Goal: Task Accomplishment & Management: Manage account settings

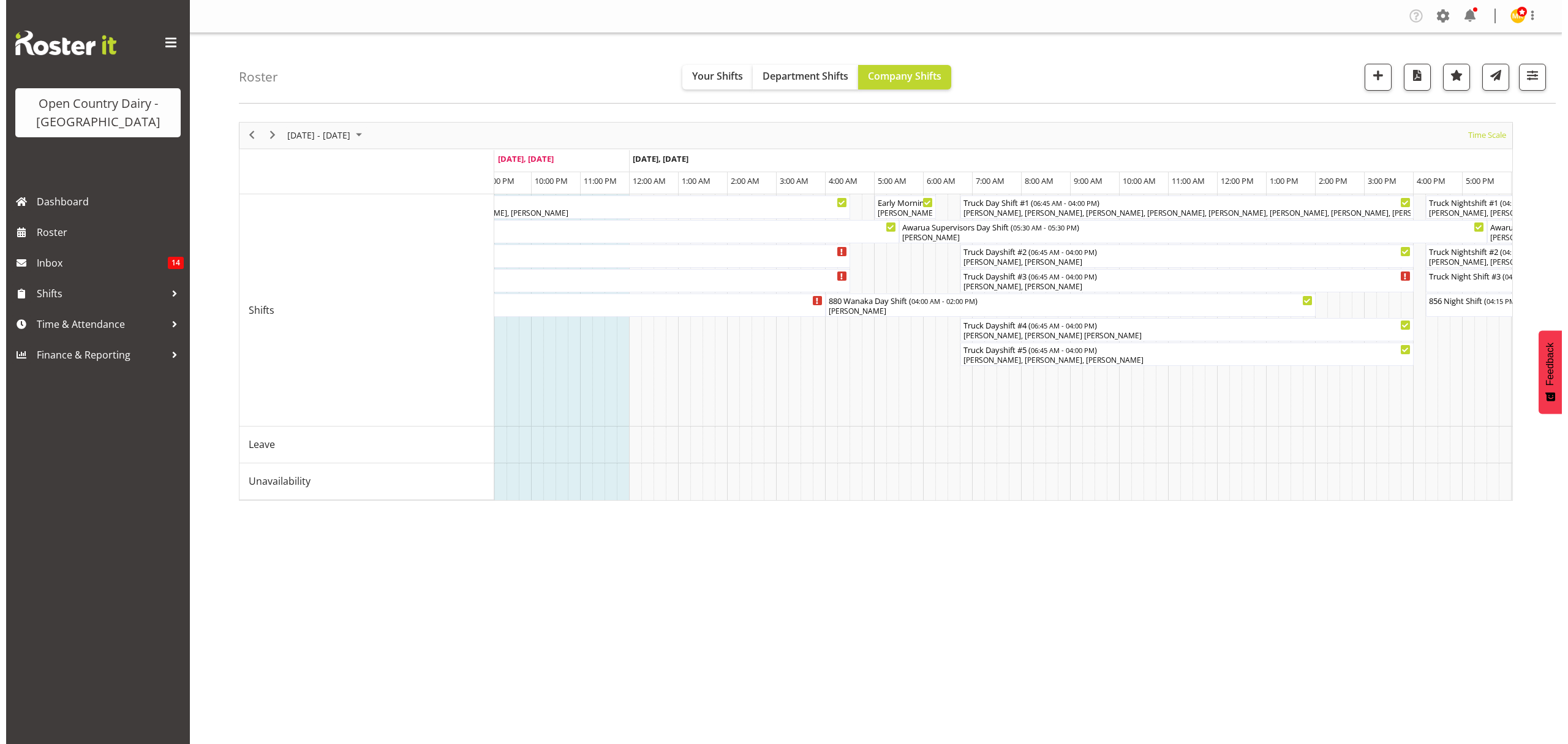
scroll to position [0, 7038]
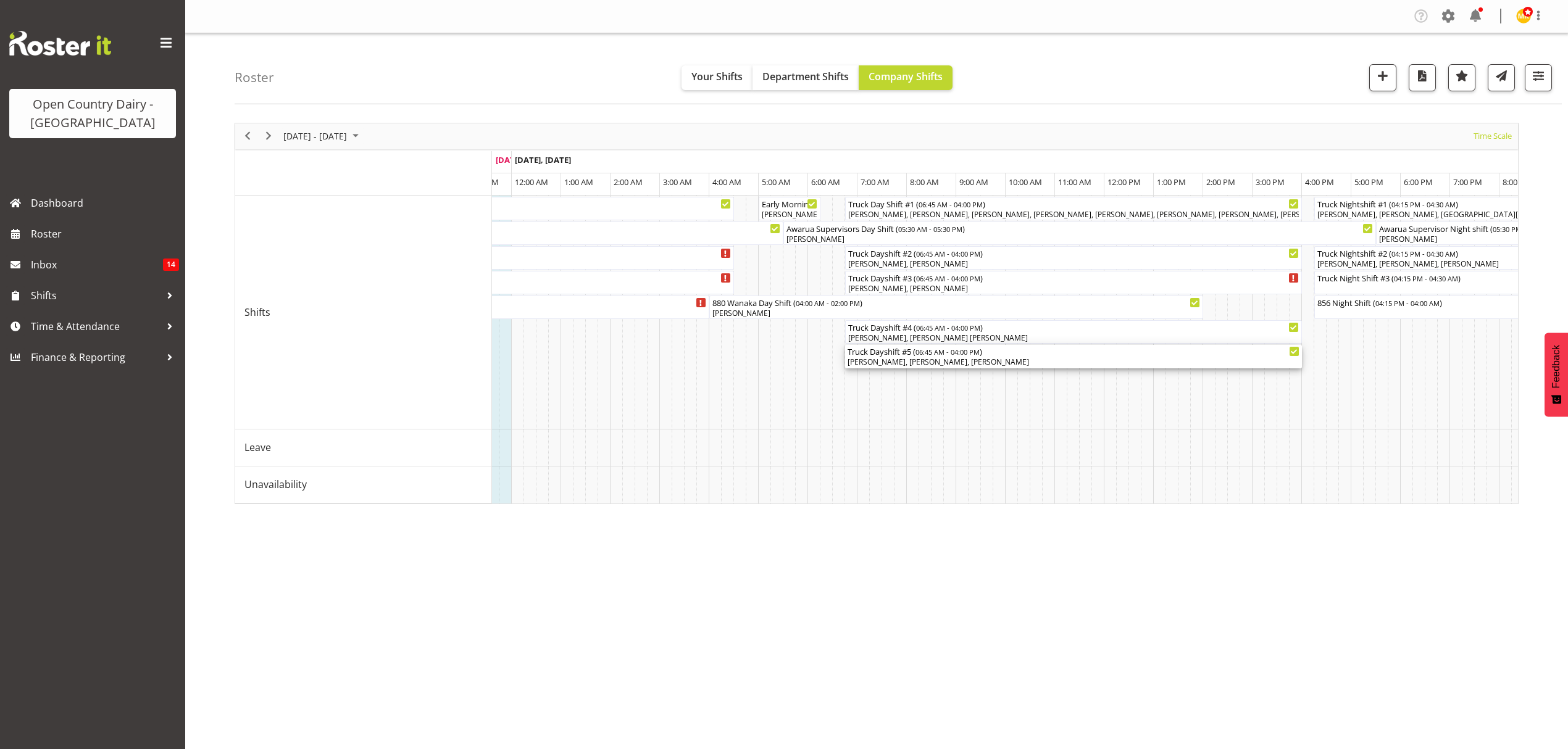
click at [941, 362] on div "[PERSON_NAME], [PERSON_NAME], [PERSON_NAME]" at bounding box center [1073, 362] width 452 height 11
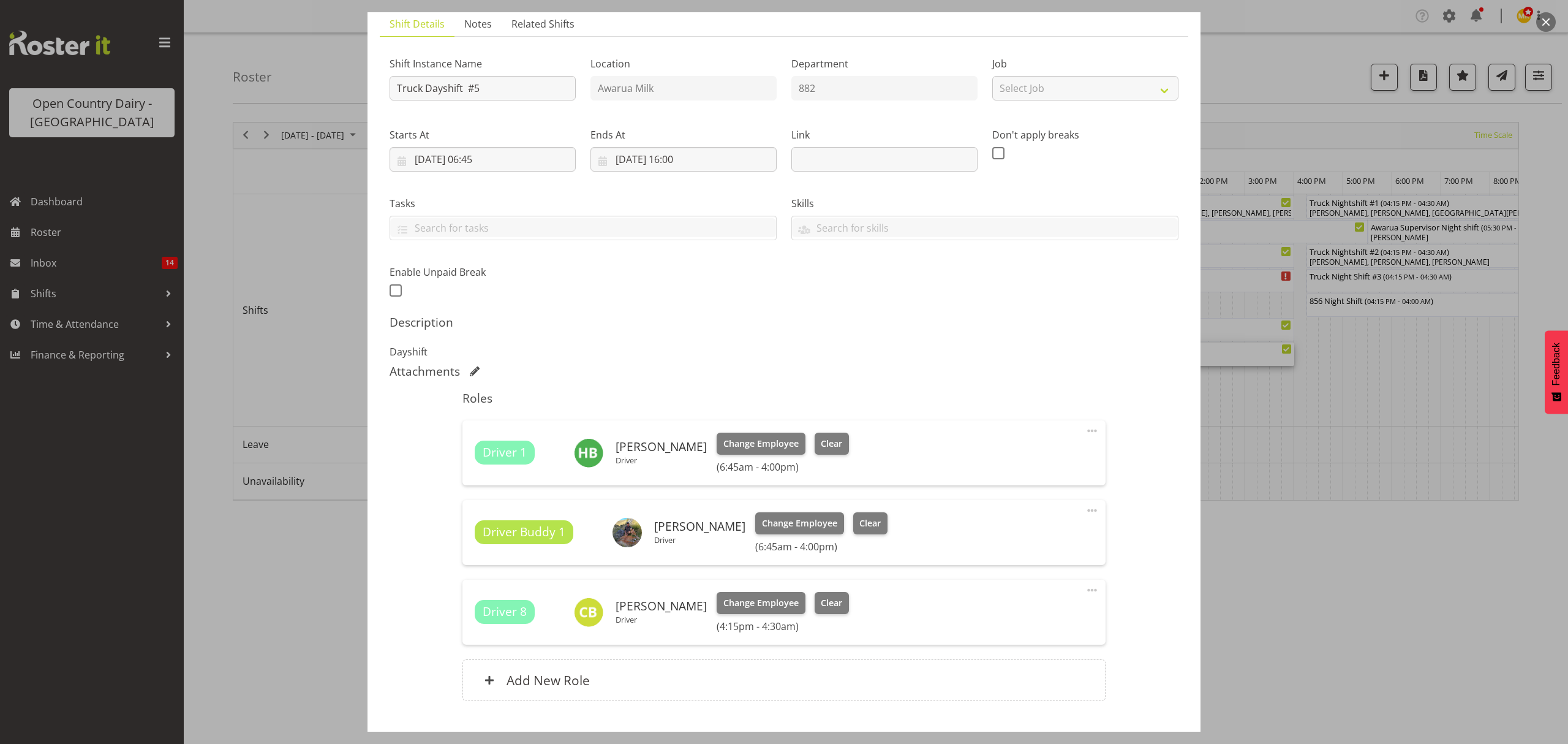
scroll to position [167, 0]
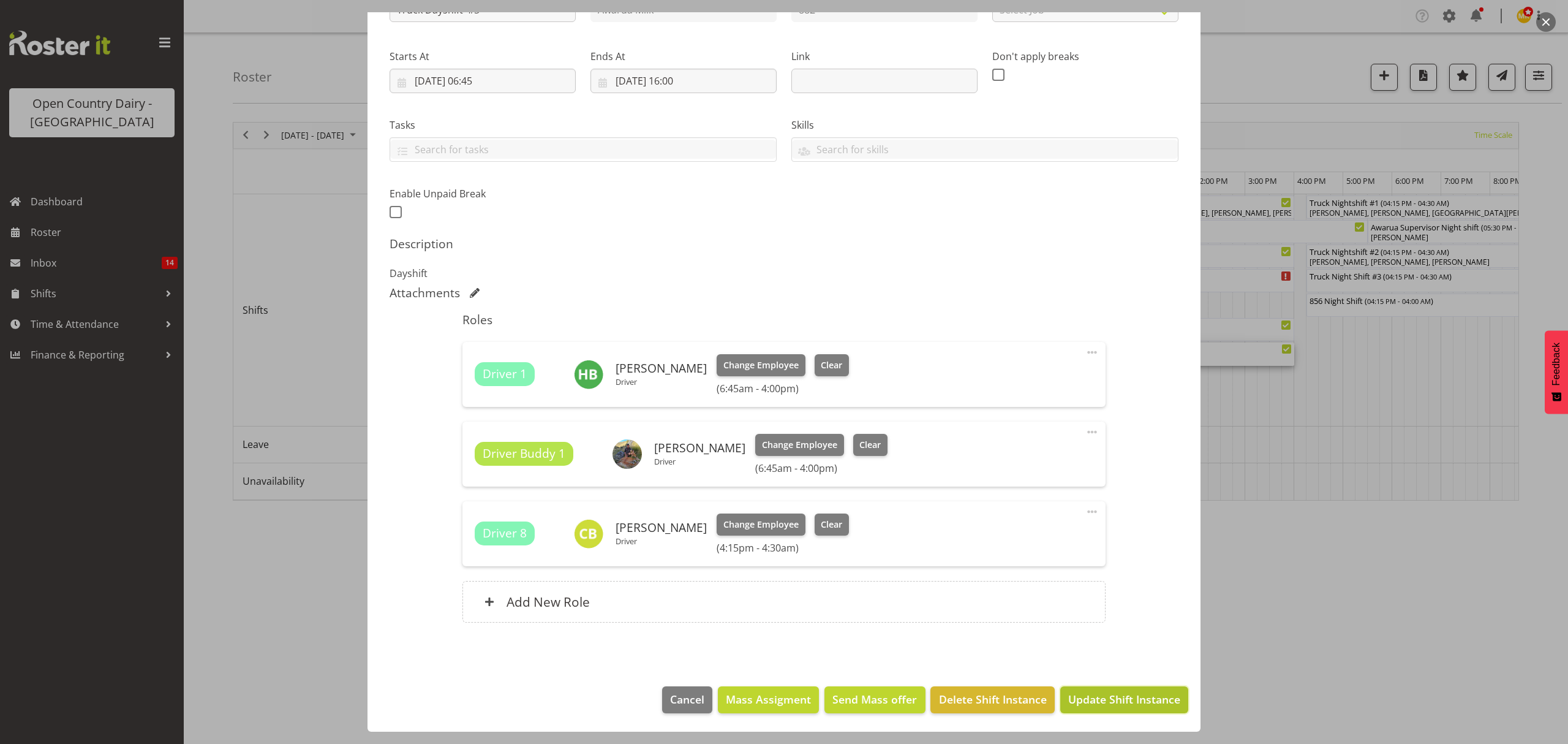
click at [1136, 706] on span "Update Shift Instance" at bounding box center [1125, 699] width 112 height 16
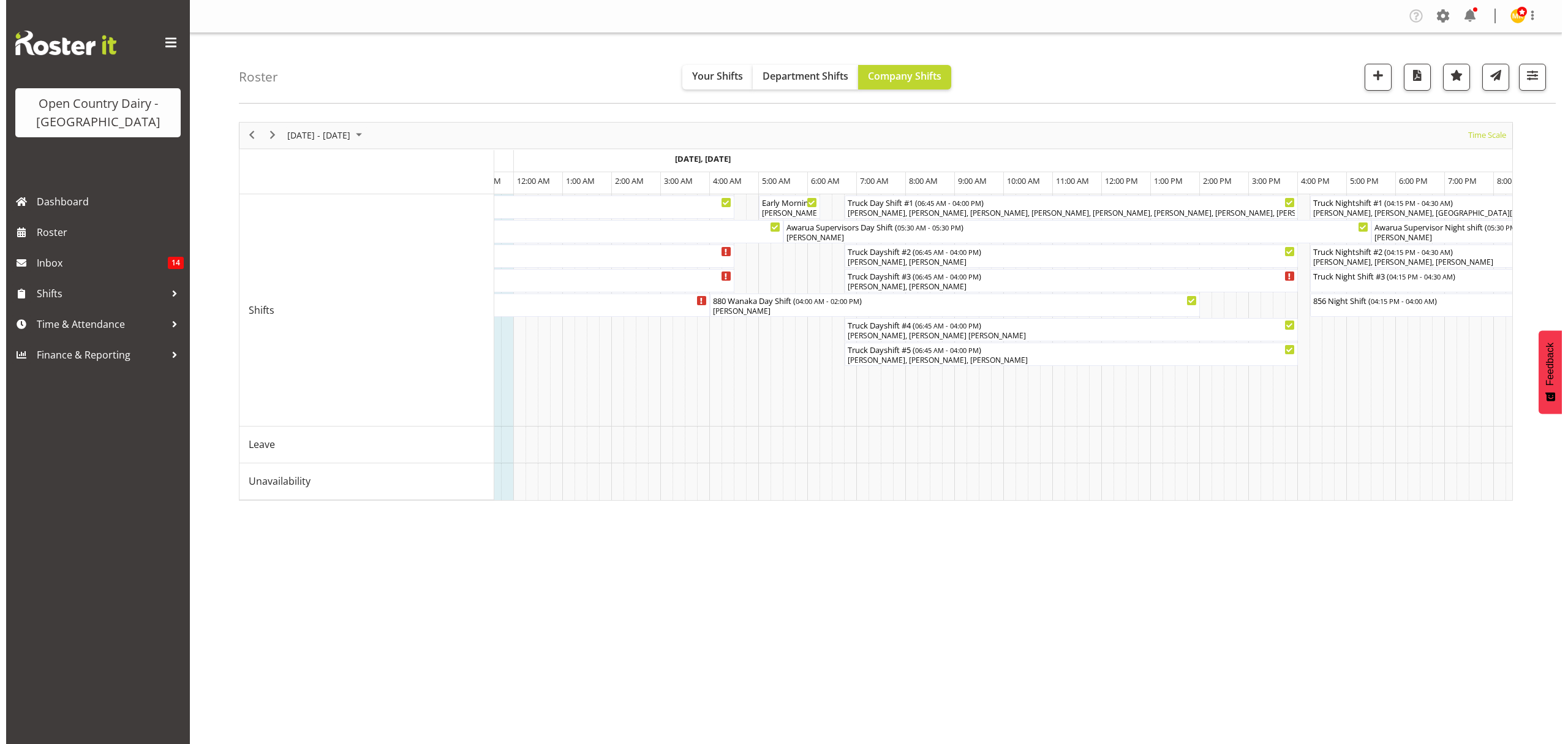
scroll to position [0, 7215]
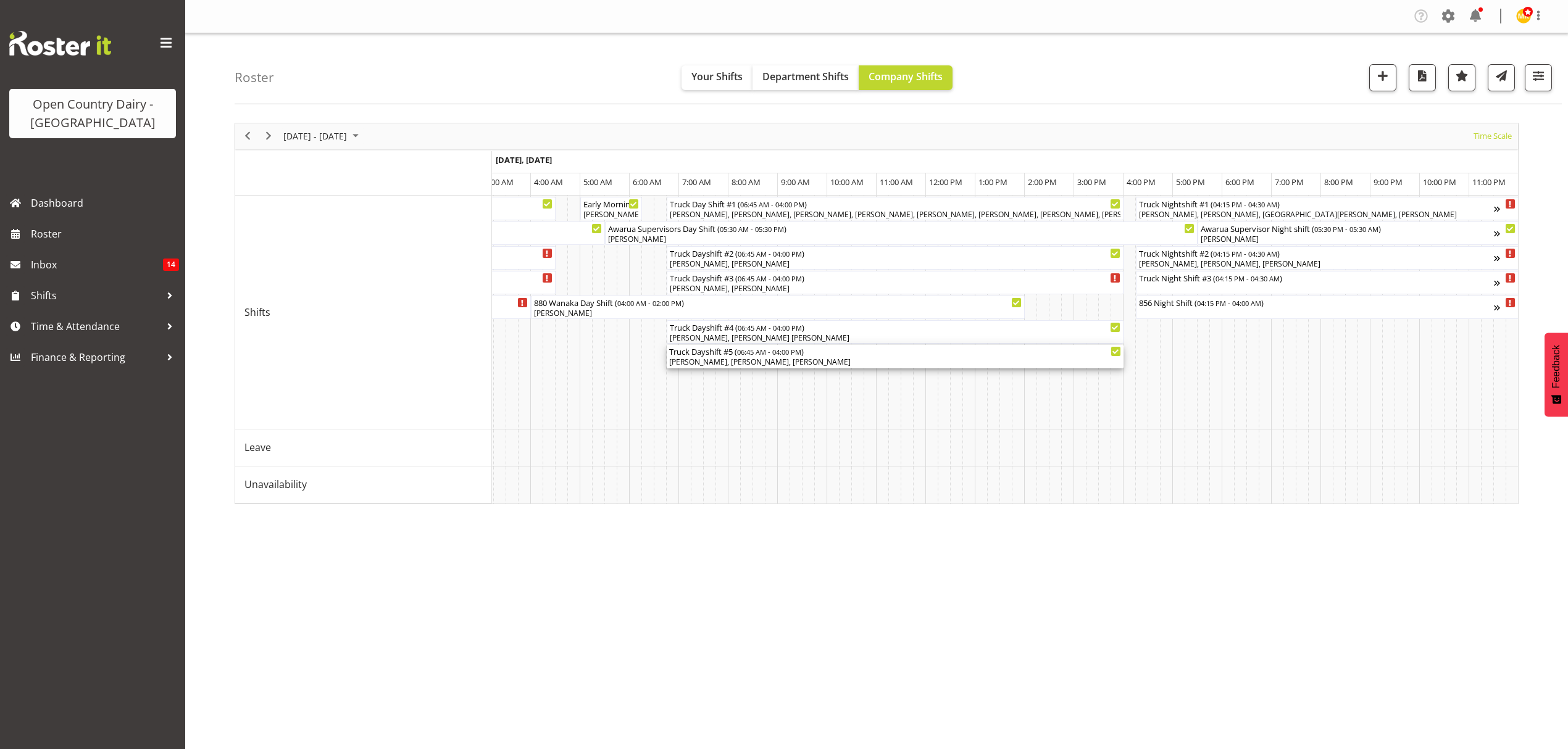
click at [940, 366] on div "[PERSON_NAME], [PERSON_NAME], [PERSON_NAME]" at bounding box center [895, 362] width 452 height 11
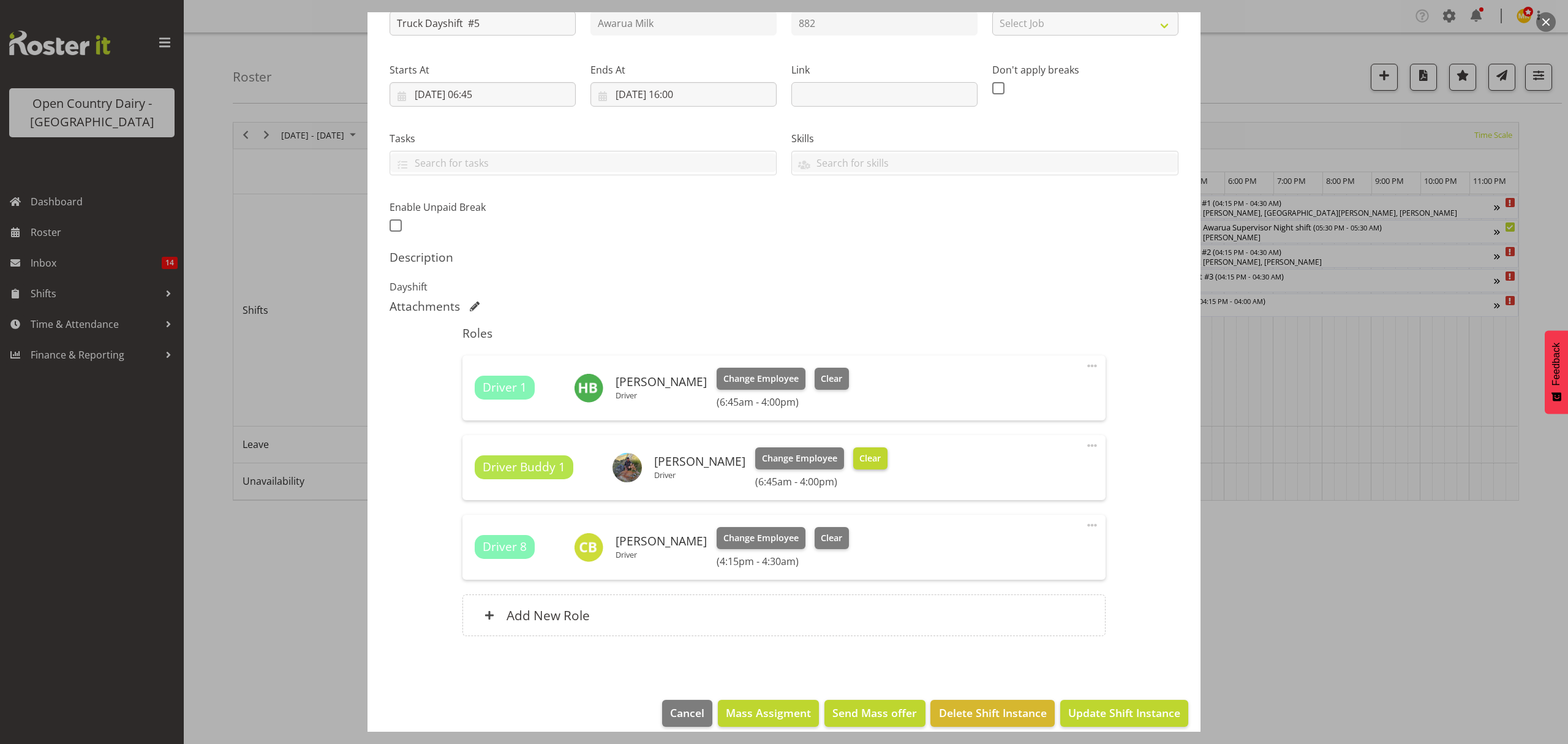
scroll to position [167, 0]
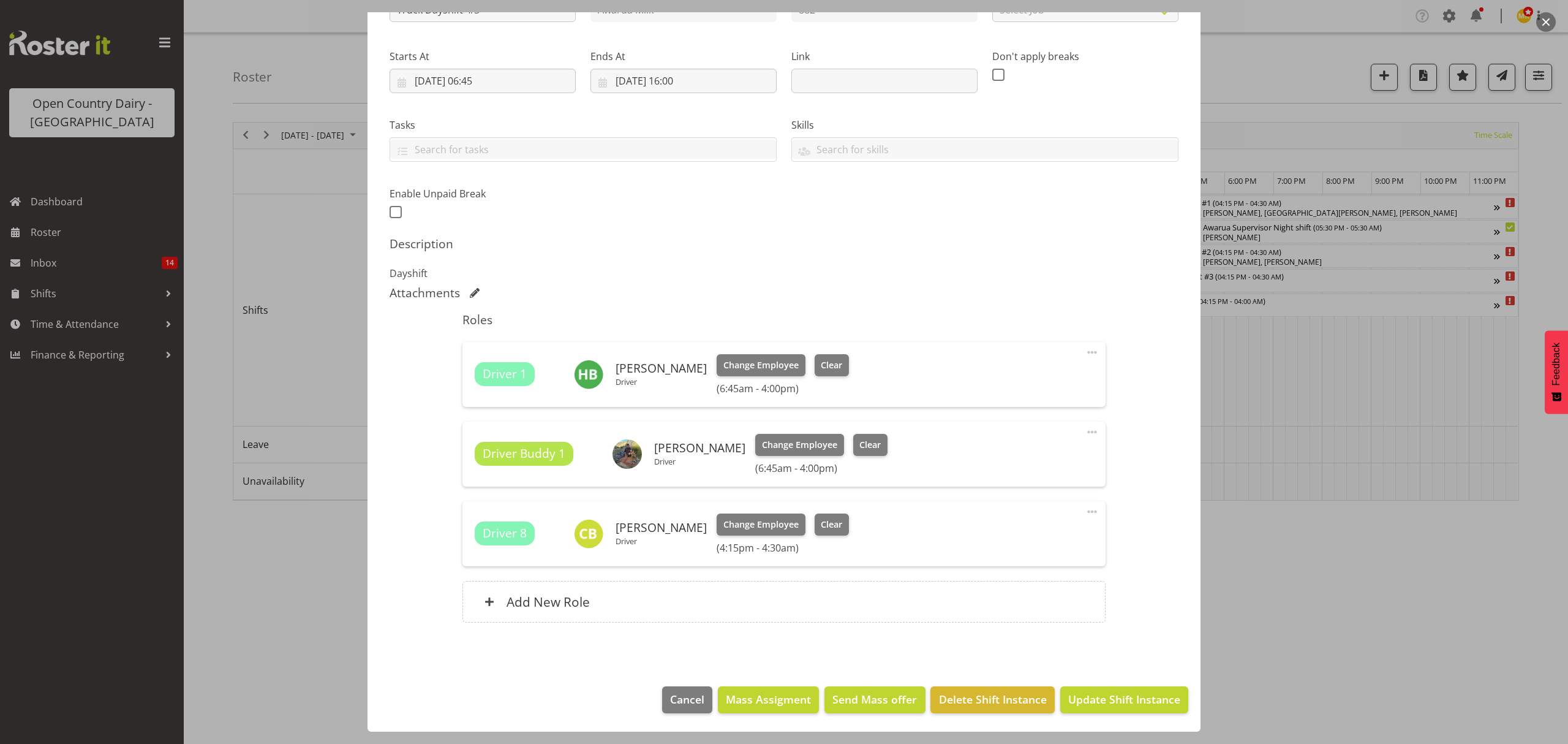
click at [669, 531] on h6 "[PERSON_NAME]" at bounding box center [661, 528] width 91 height 14
click at [1085, 508] on span at bounding box center [1092, 512] width 15 height 15
click at [1052, 538] on link "Edit" at bounding box center [1041, 538] width 118 height 22
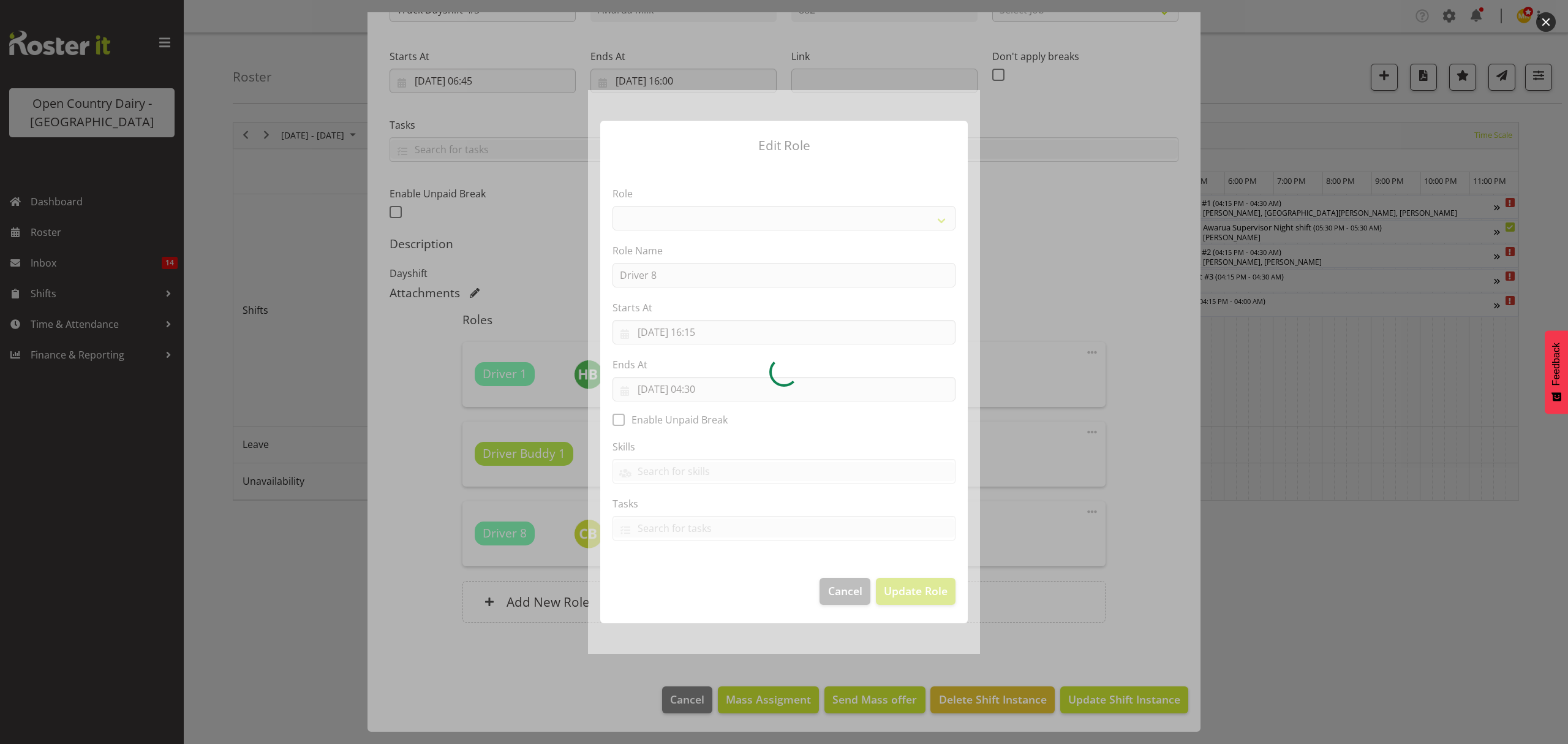
select select "1154"
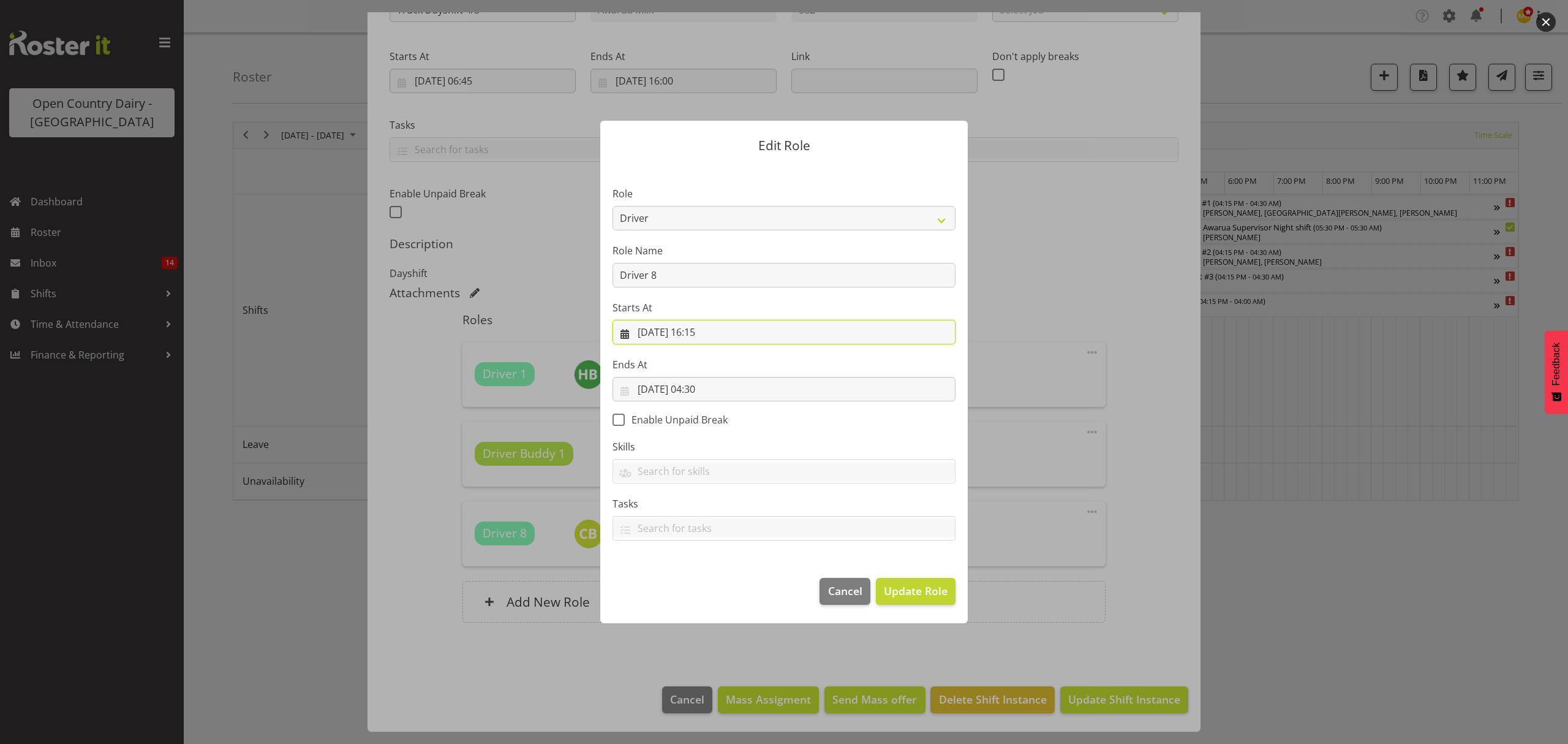
click at [662, 327] on input "[DATE] 16:15" at bounding box center [784, 332] width 343 height 24
click at [646, 498] on span "17" at bounding box center [651, 501] width 10 height 12
type input "[DATE] 00:00"
select select "0"
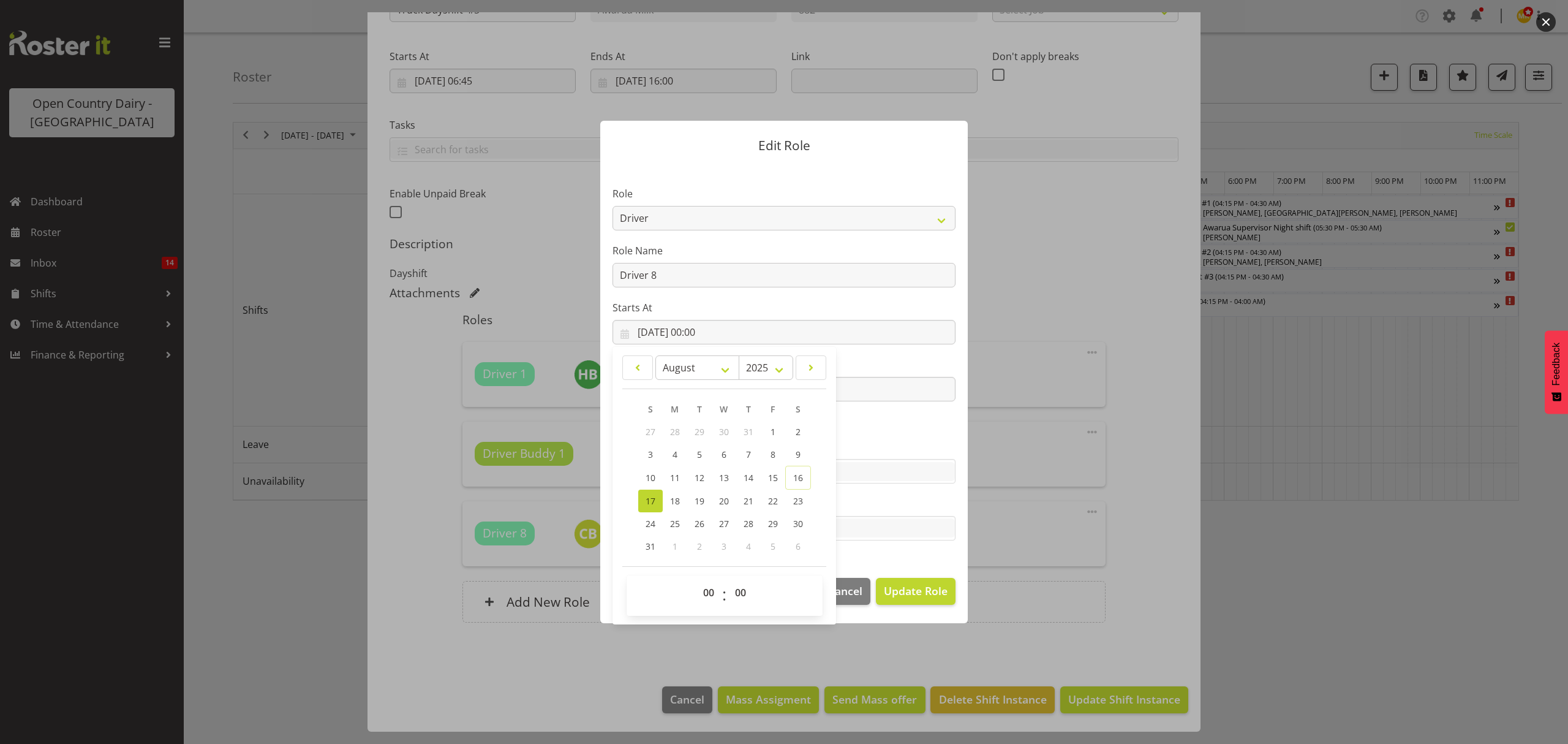
click at [706, 606] on span "00 01 02 03 04 05 06 07 08 09 10 11 12 13 14 15 16 17 18 19 20 21 22 23" at bounding box center [710, 596] width 27 height 31
click at [711, 587] on select "00 01 02 03 04 05 06 07 08 09 10 11 12 13 14 15 16 17 18 19 20 21 22 23" at bounding box center [710, 592] width 27 height 24
select select "6"
click at [696, 581] on select "00 01 02 03 04 05 06 07 08 09 10 11 12 13 14 15 16 17 18 19 20 21 22 23" at bounding box center [710, 592] width 27 height 24
type input "[DATE] 06:00"
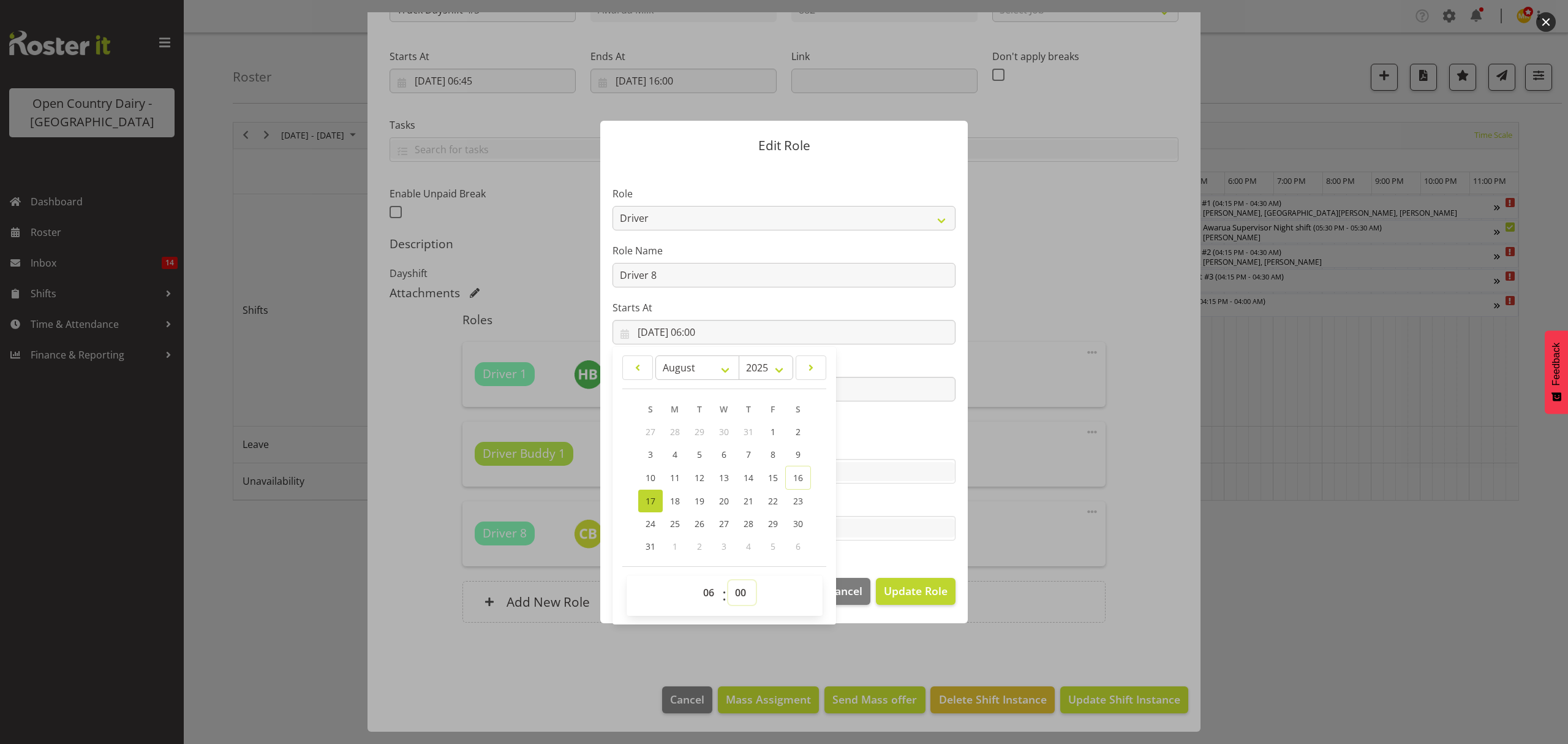
click at [736, 599] on select "00 01 02 03 04 05 06 07 08 09 10 11 12 13 14 15 16 17 18 19 20 21 22 23 24 25 2…" at bounding box center [742, 592] width 27 height 24
click at [753, 584] on select "00 01 02 03 04 05 06 07 08 09 10 11 12 13 14 15 16 17 18 19 20 21 22 23 24 25 2…" at bounding box center [742, 592] width 27 height 24
select select "45"
click at [728, 581] on select "00 01 02 03 04 05 06 07 08 09 10 11 12 13 14 15 16 17 18 19 20 21 22 23 24 25 2…" at bounding box center [742, 592] width 27 height 24
type input "[DATE] 06:45"
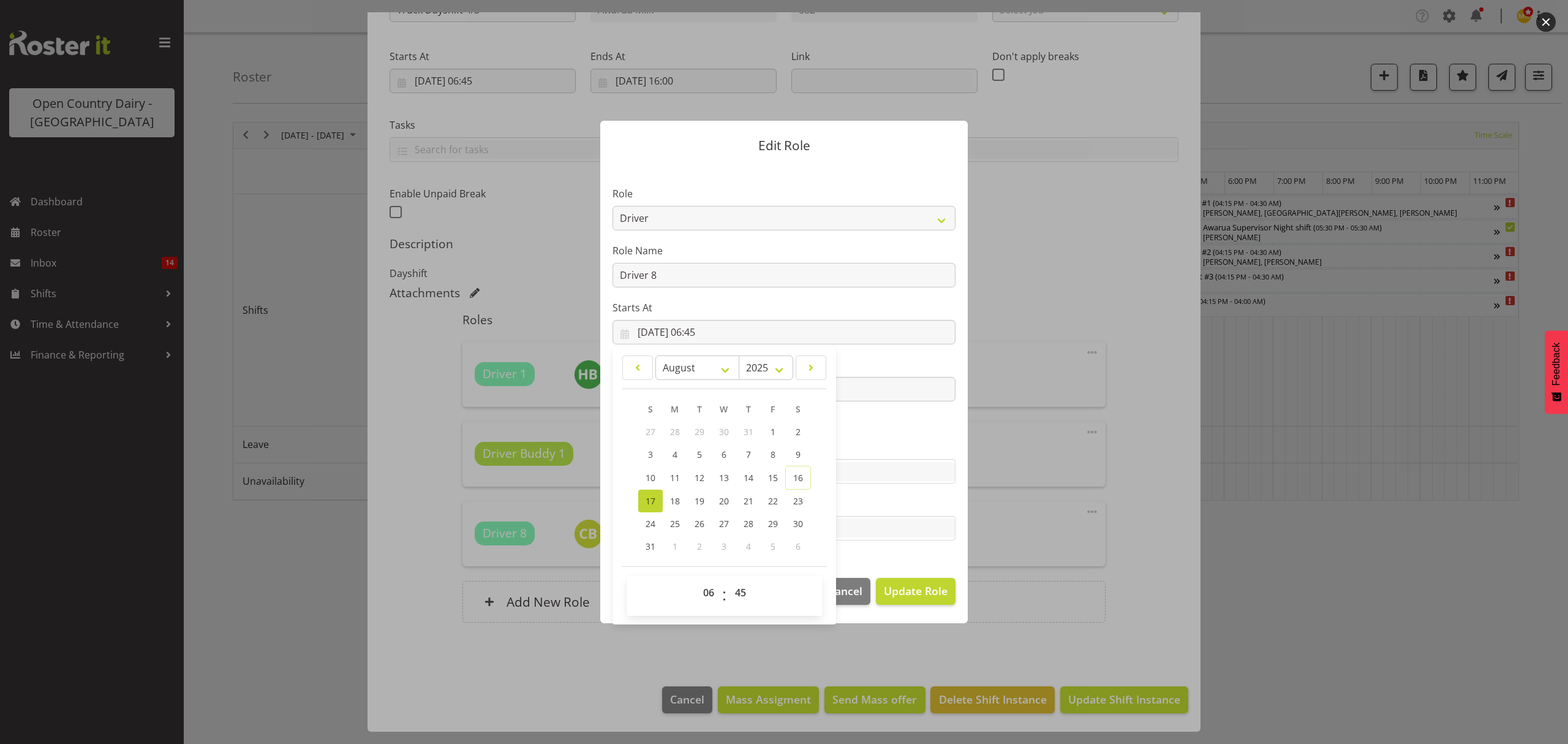
click at [863, 556] on section "Role Crew Leader Driver Driver Assessor Dayshift Driver Assessor Nightshift Dri…" at bounding box center [784, 364] width 368 height 401
click at [655, 385] on input "[DATE] 04:30" at bounding box center [784, 389] width 343 height 24
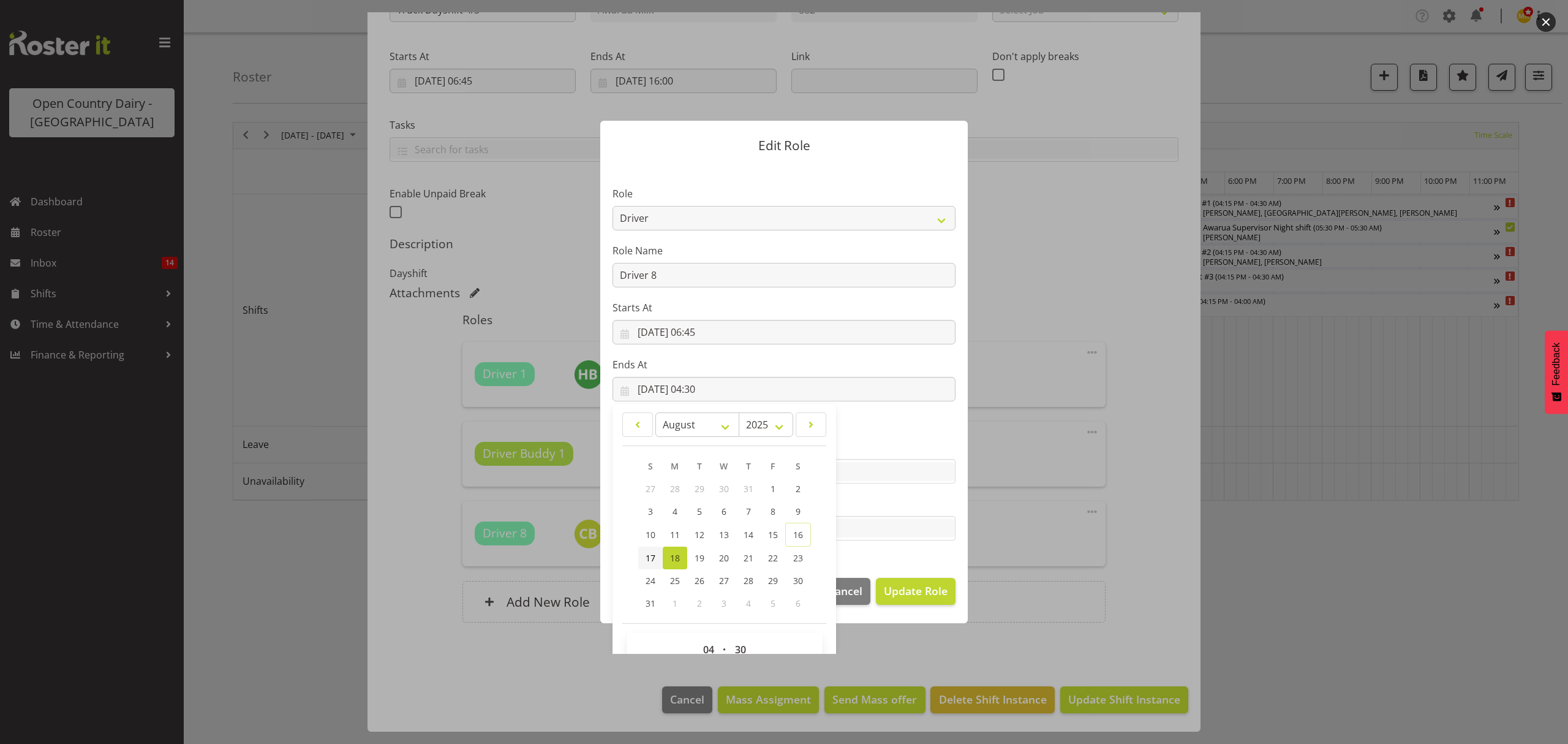
click at [648, 561] on span "17" at bounding box center [651, 558] width 10 height 12
type input "[DATE] 04:30"
click at [907, 427] on section "Role Crew Leader Driver Driver Assessor Dayshift Driver Assessor Nightshift Dri…" at bounding box center [784, 364] width 368 height 401
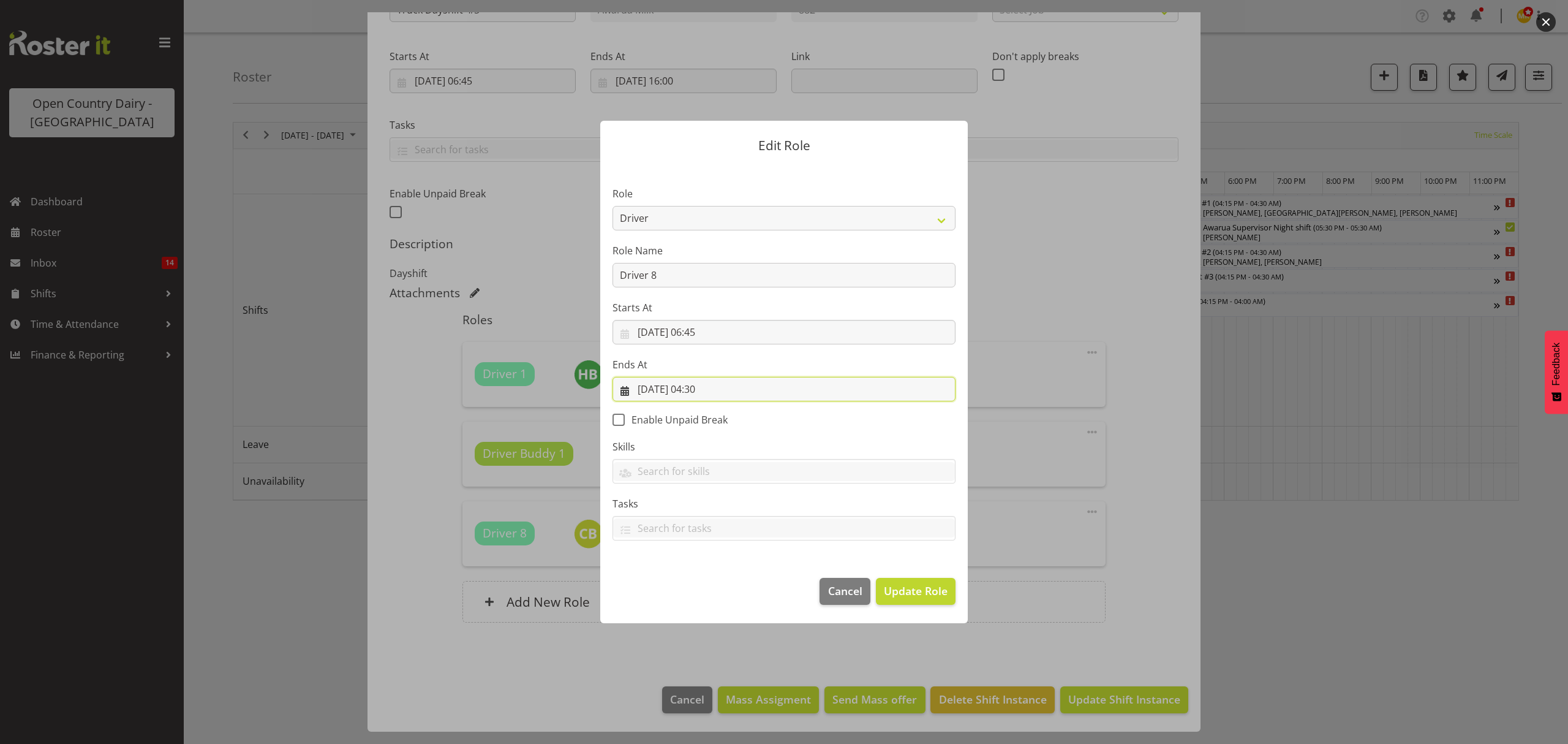
click at [714, 387] on input "[DATE] 04:30" at bounding box center [784, 389] width 343 height 24
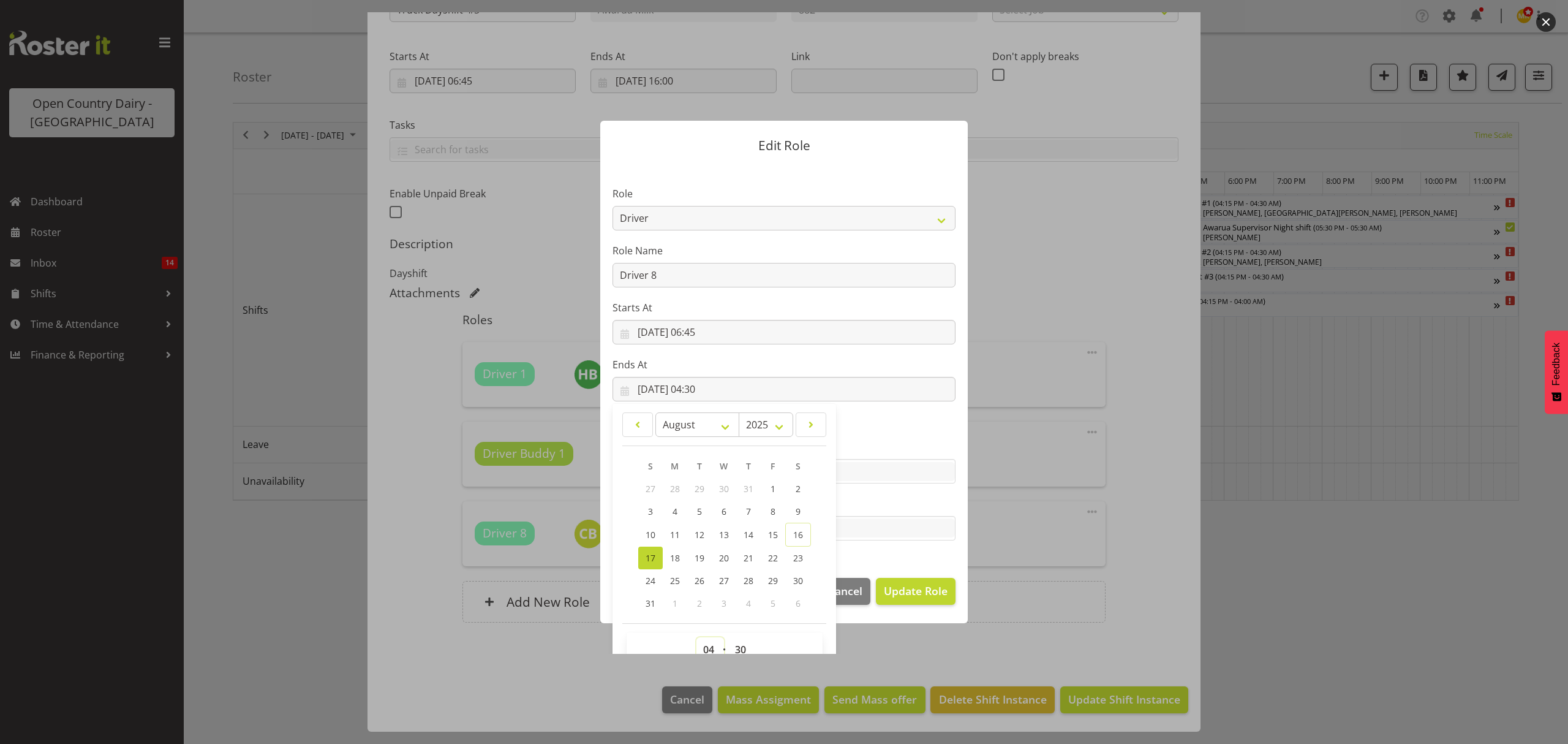
scroll to position [7, 0]
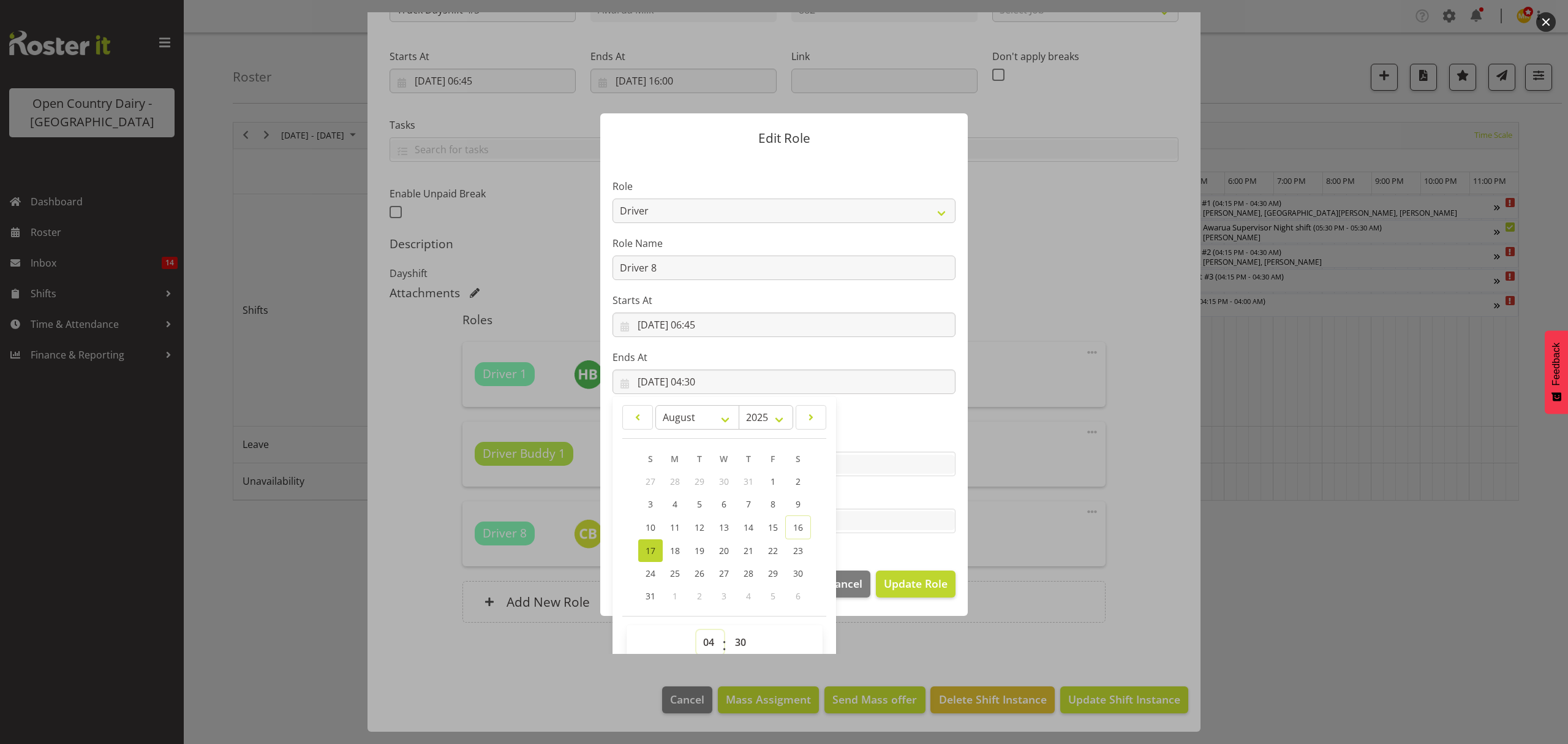
click at [697, 647] on select "00 01 02 03 04 05 06 07 08 09 10 11 12 13 14 15 16 17 18 19 20 21 22 23" at bounding box center [710, 642] width 27 height 24
select select "16"
click at [696, 630] on select "00 01 02 03 04 05 06 07 08 09 10 11 12 13 14 15 16 17 18 19 20 21 22 23" at bounding box center [710, 642] width 27 height 24
type input "[DATE] 16:30"
click at [853, 496] on label "Tasks" at bounding box center [784, 496] width 343 height 15
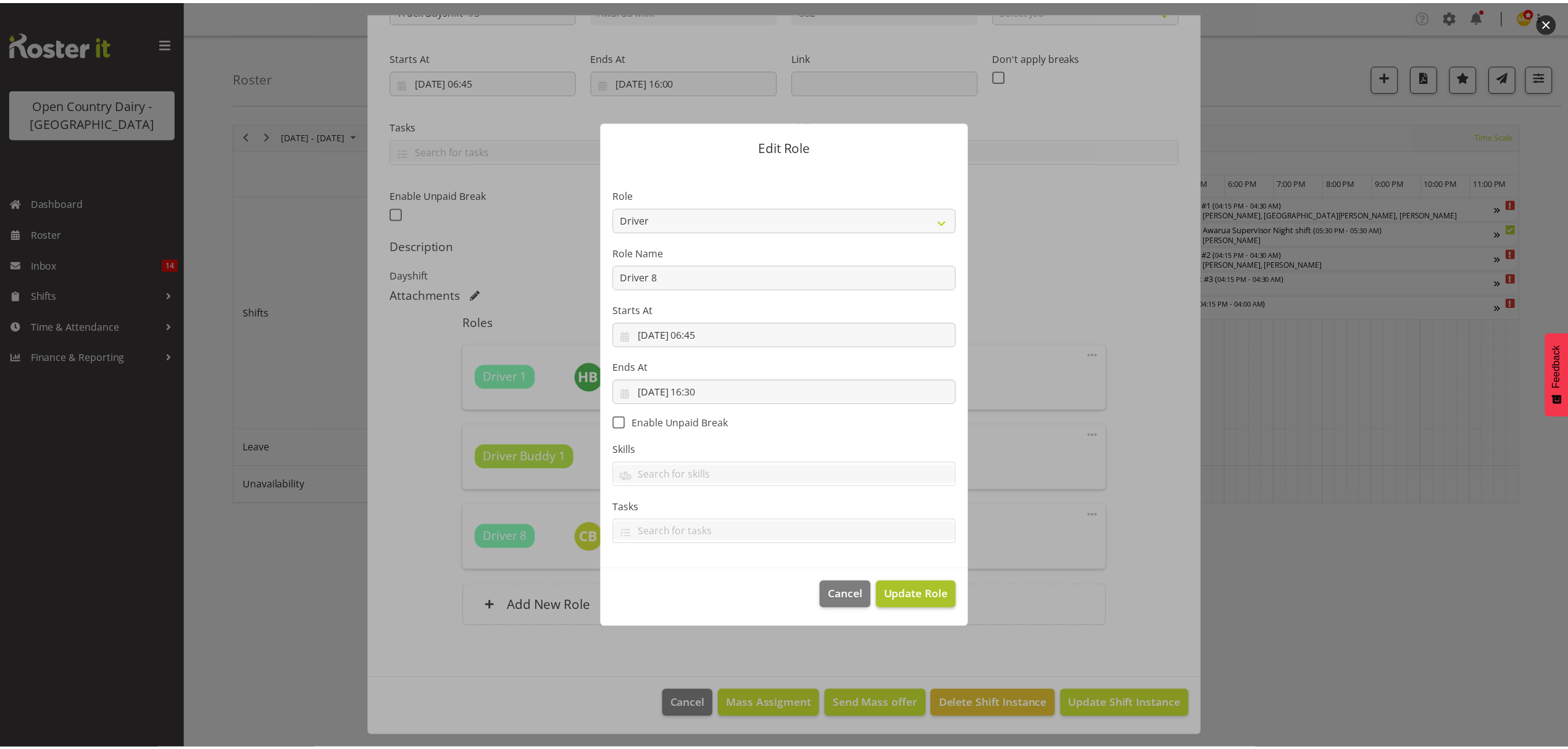
scroll to position [0, 0]
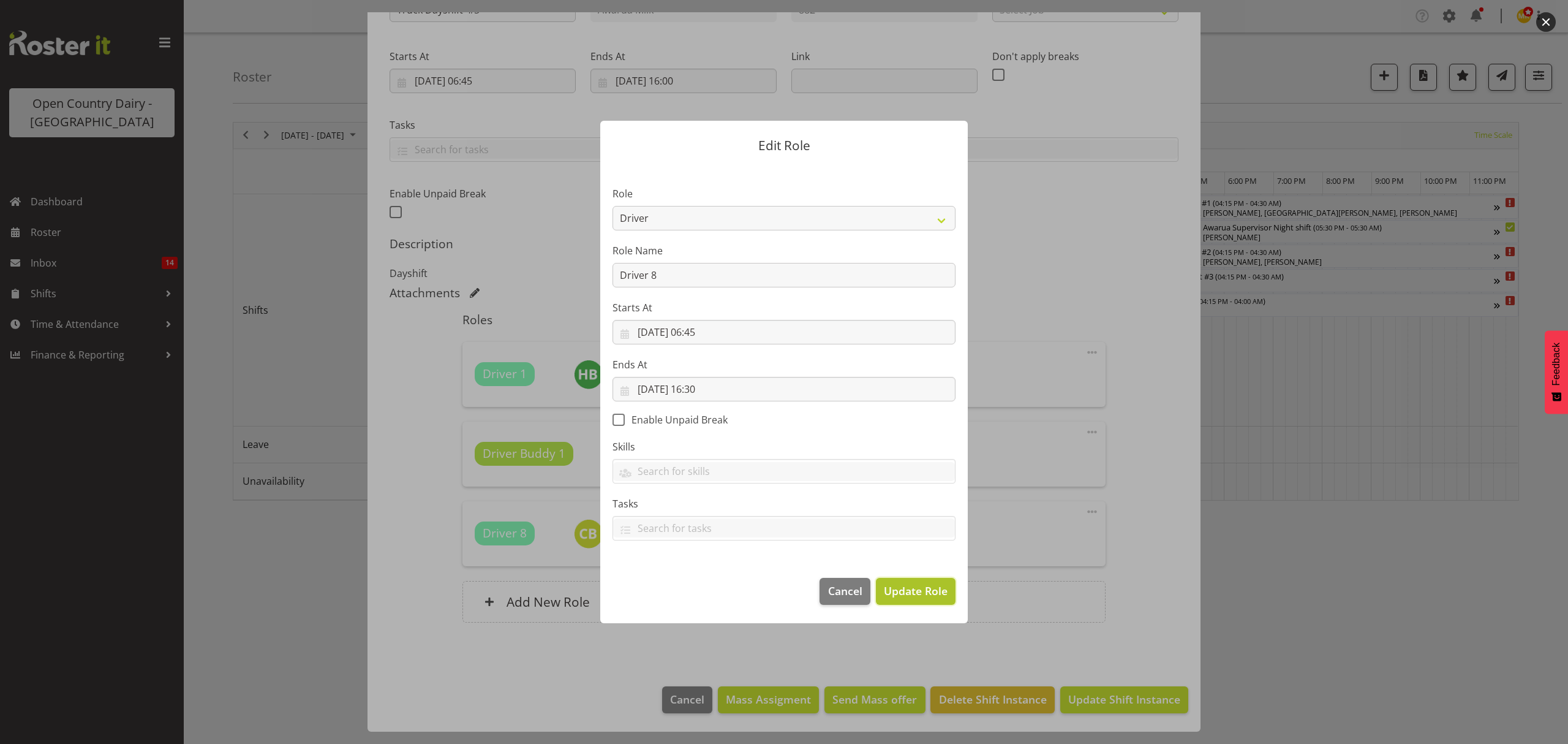
click at [907, 589] on span "Update Role" at bounding box center [916, 591] width 64 height 16
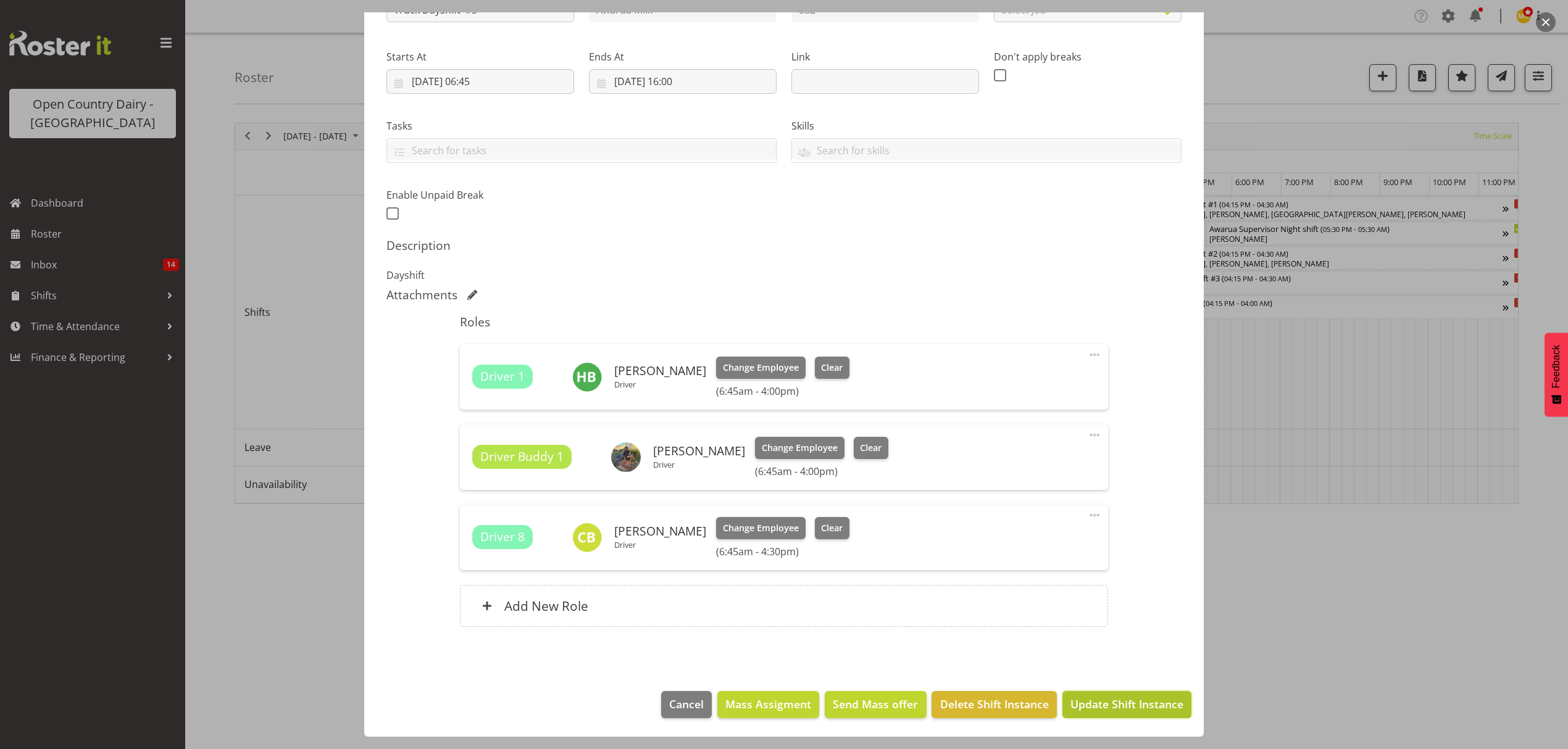
click at [1082, 694] on button "Update Shift Instance" at bounding box center [1126, 704] width 129 height 27
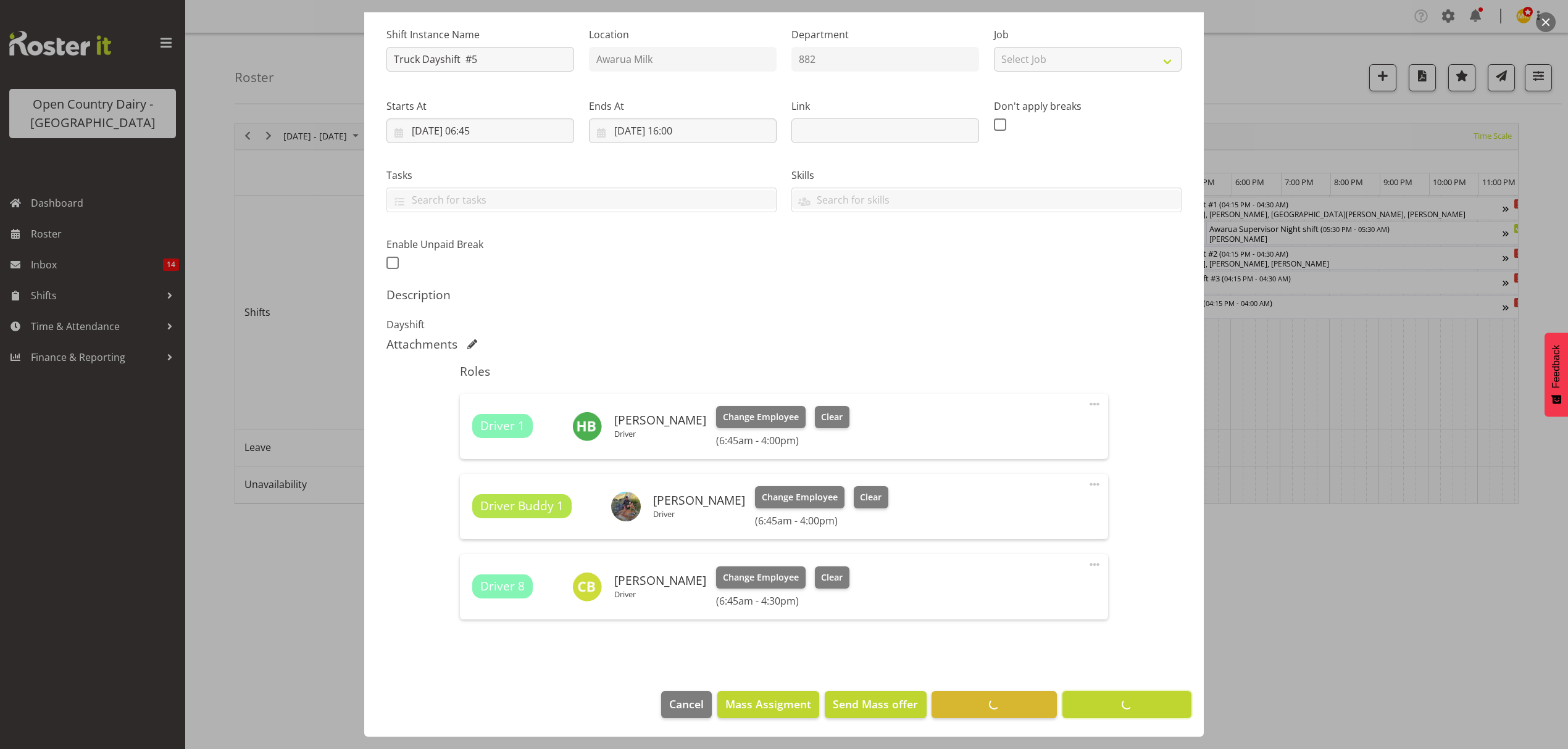
scroll to position [117, 0]
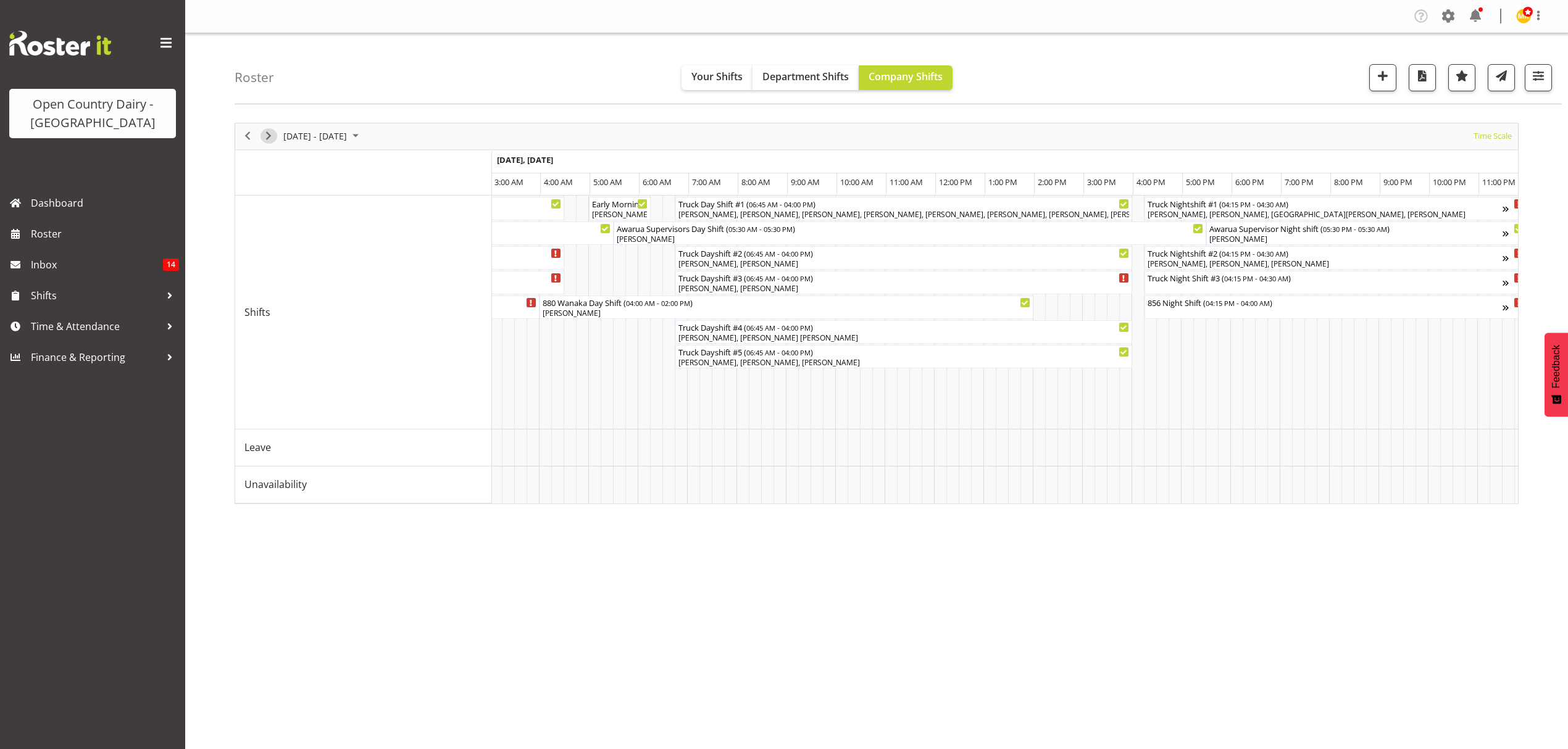
click at [264, 131] on span "Next" at bounding box center [269, 136] width 15 height 16
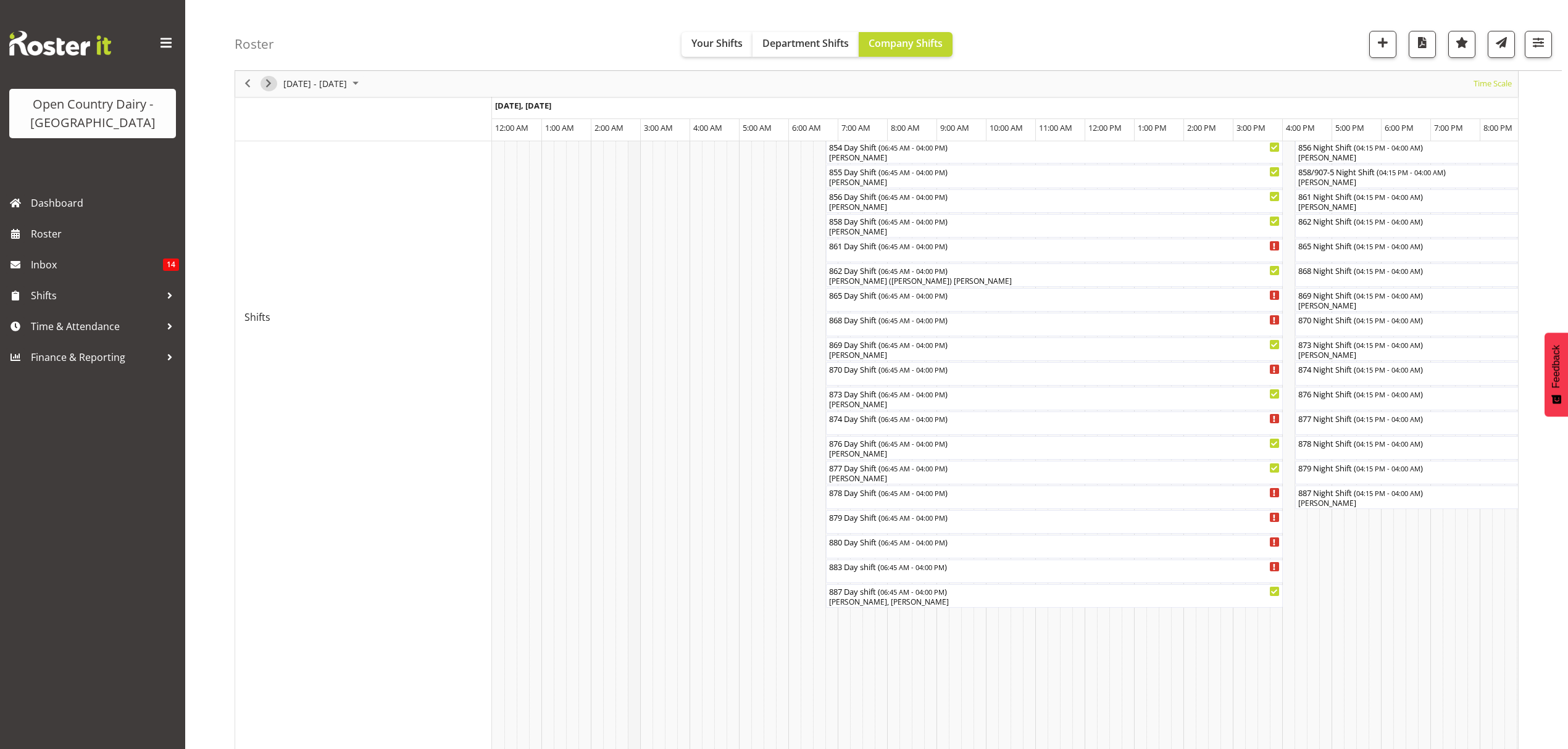
scroll to position [443, 0]
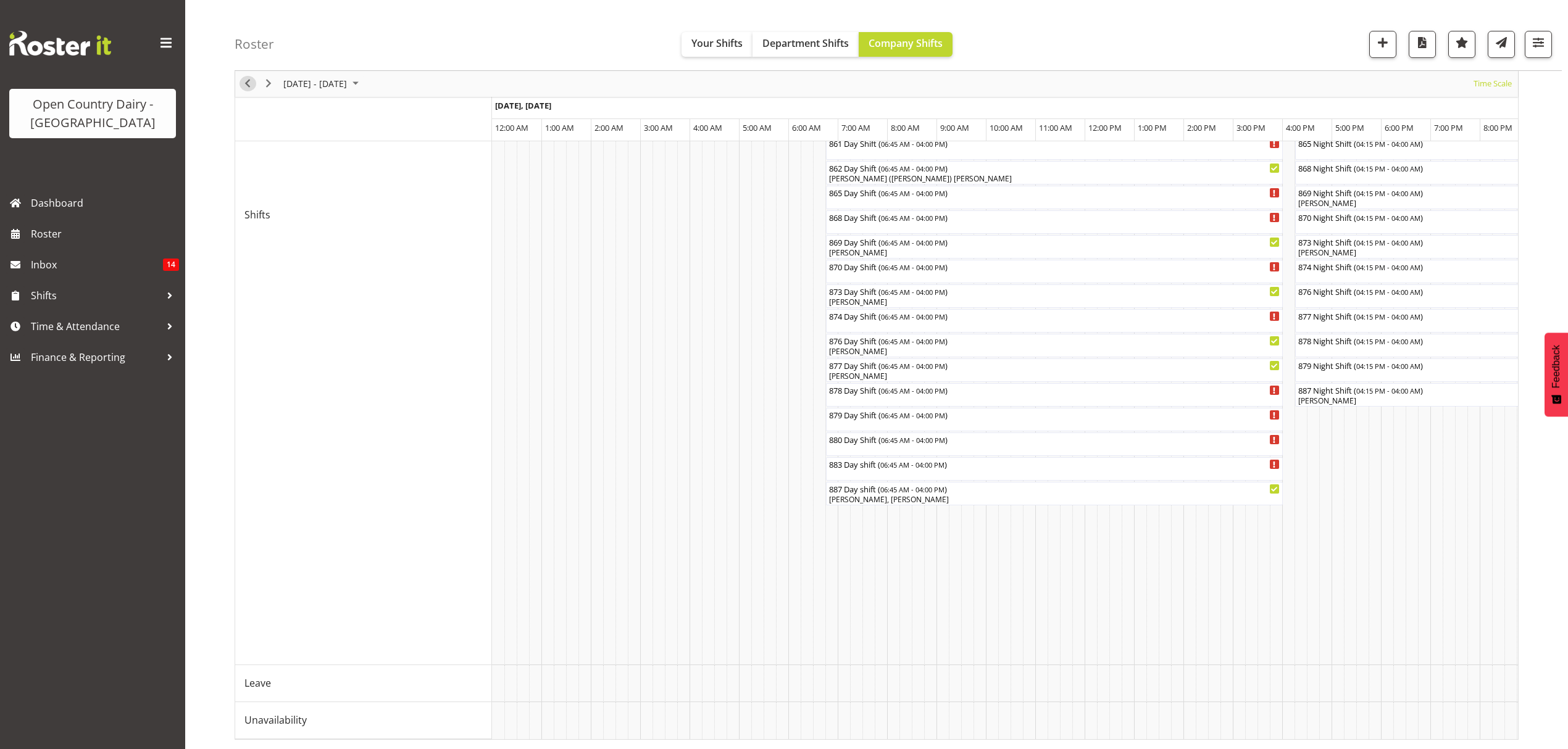
click at [243, 83] on span "Previous" at bounding box center [248, 84] width 15 height 16
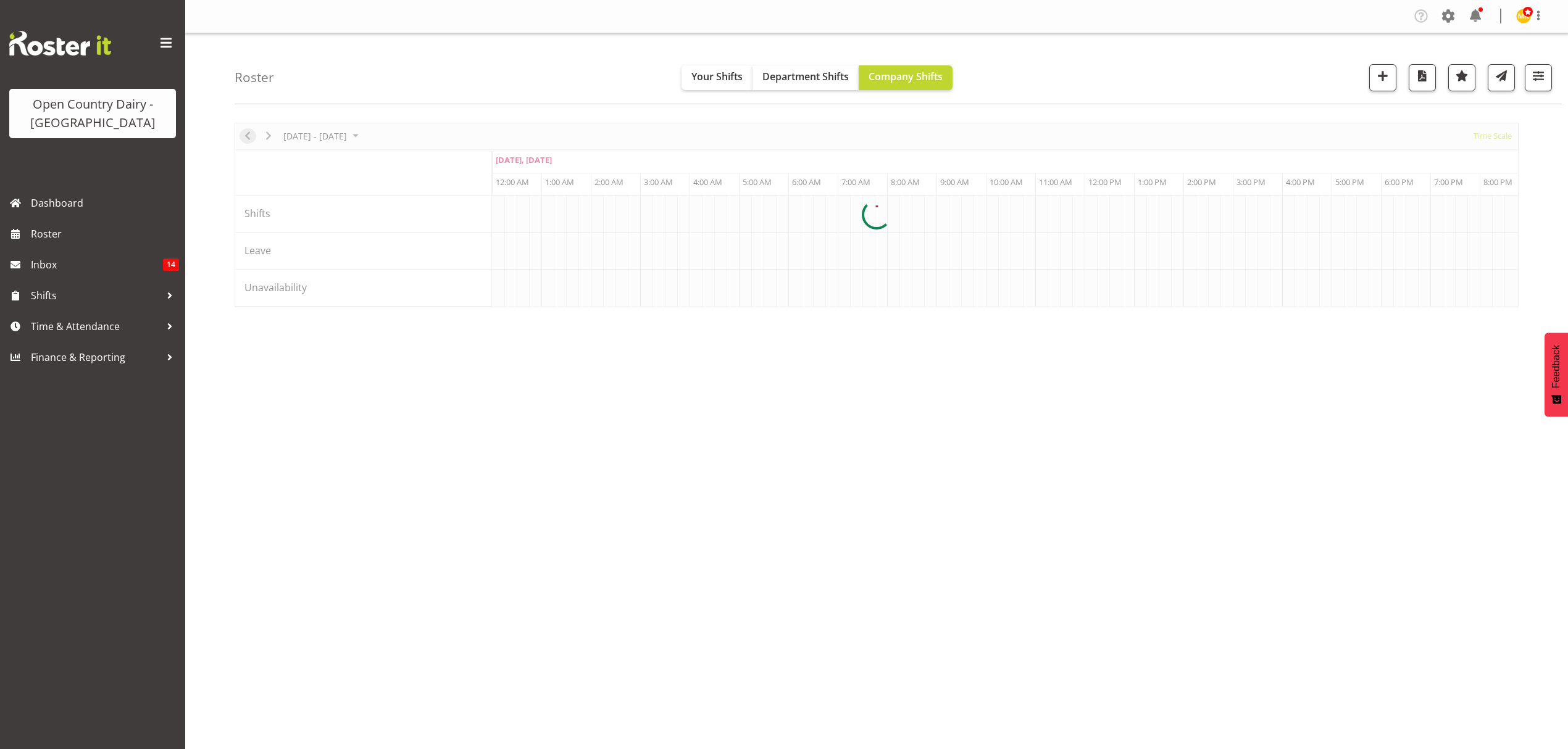
scroll to position [0, 5926]
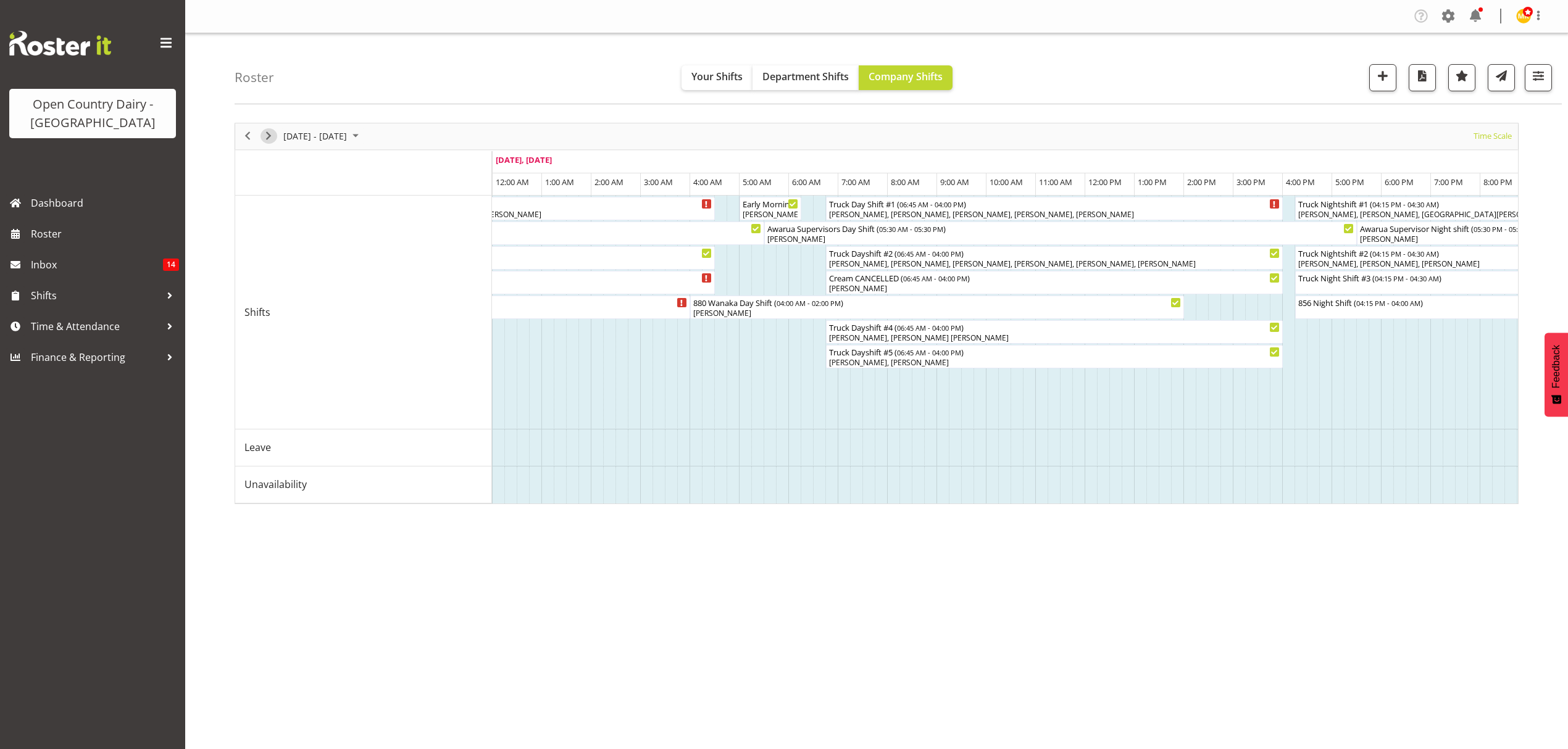
click at [272, 136] on span "Next" at bounding box center [269, 136] width 15 height 16
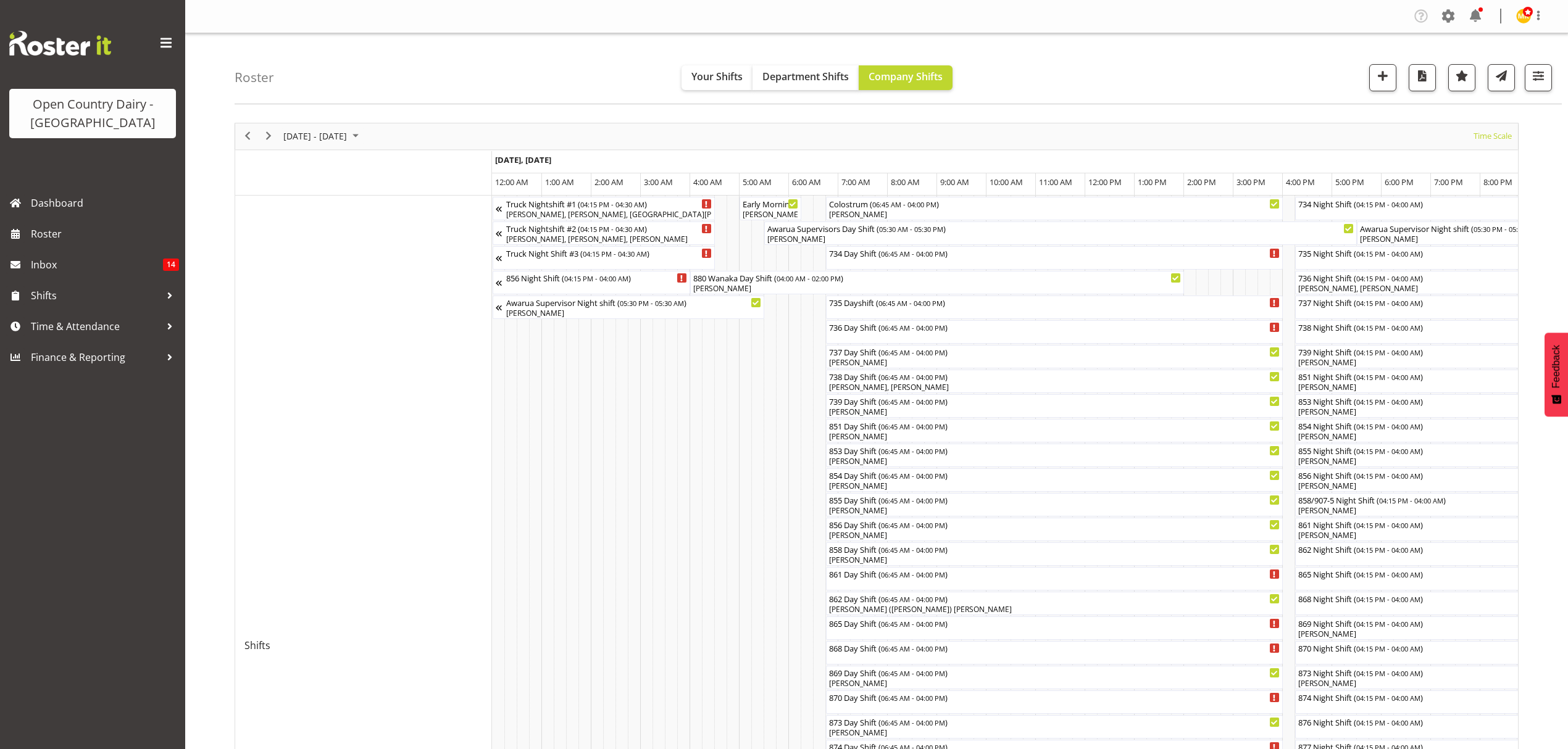
click at [257, 134] on div "previous period" at bounding box center [247, 136] width 21 height 26
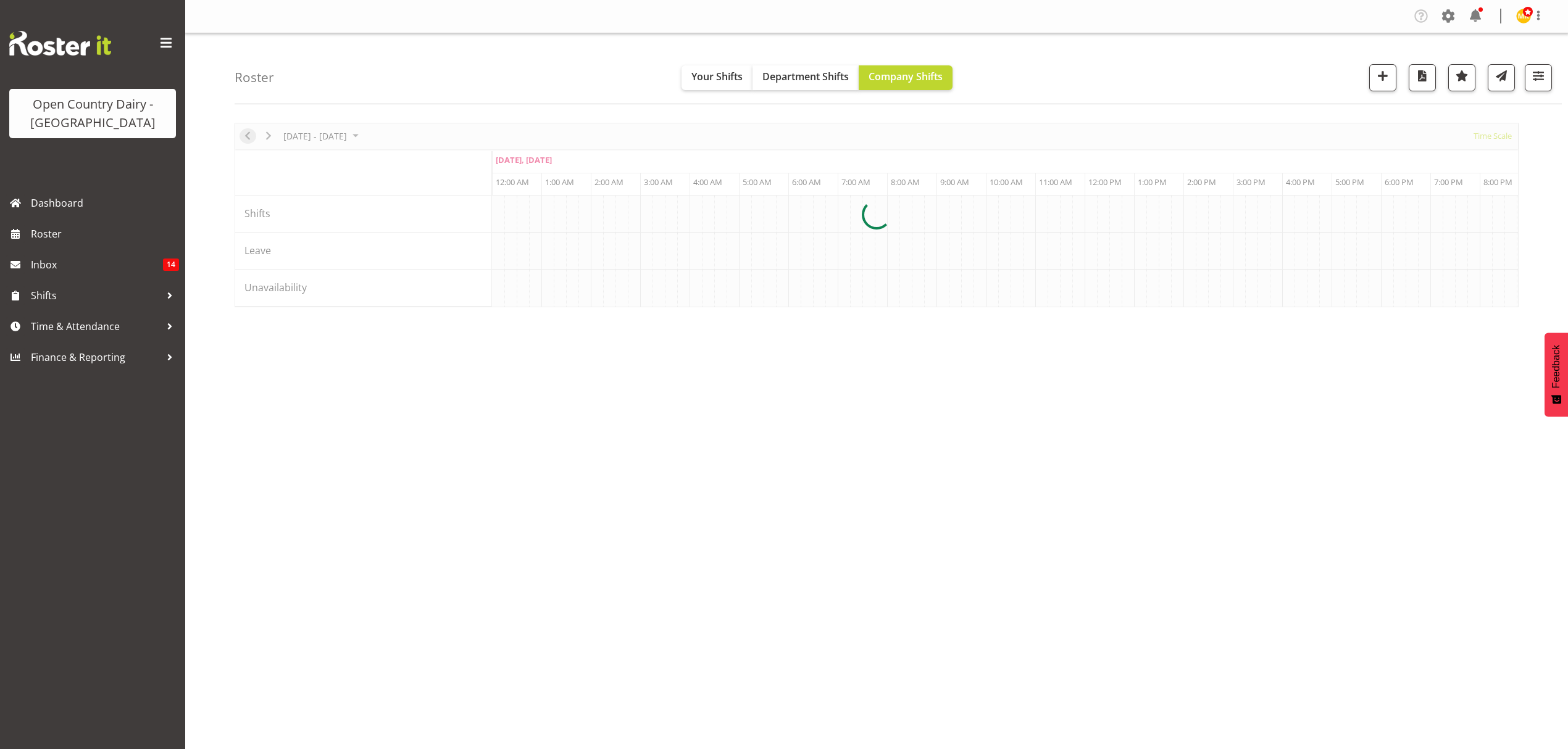
scroll to position [0, 5926]
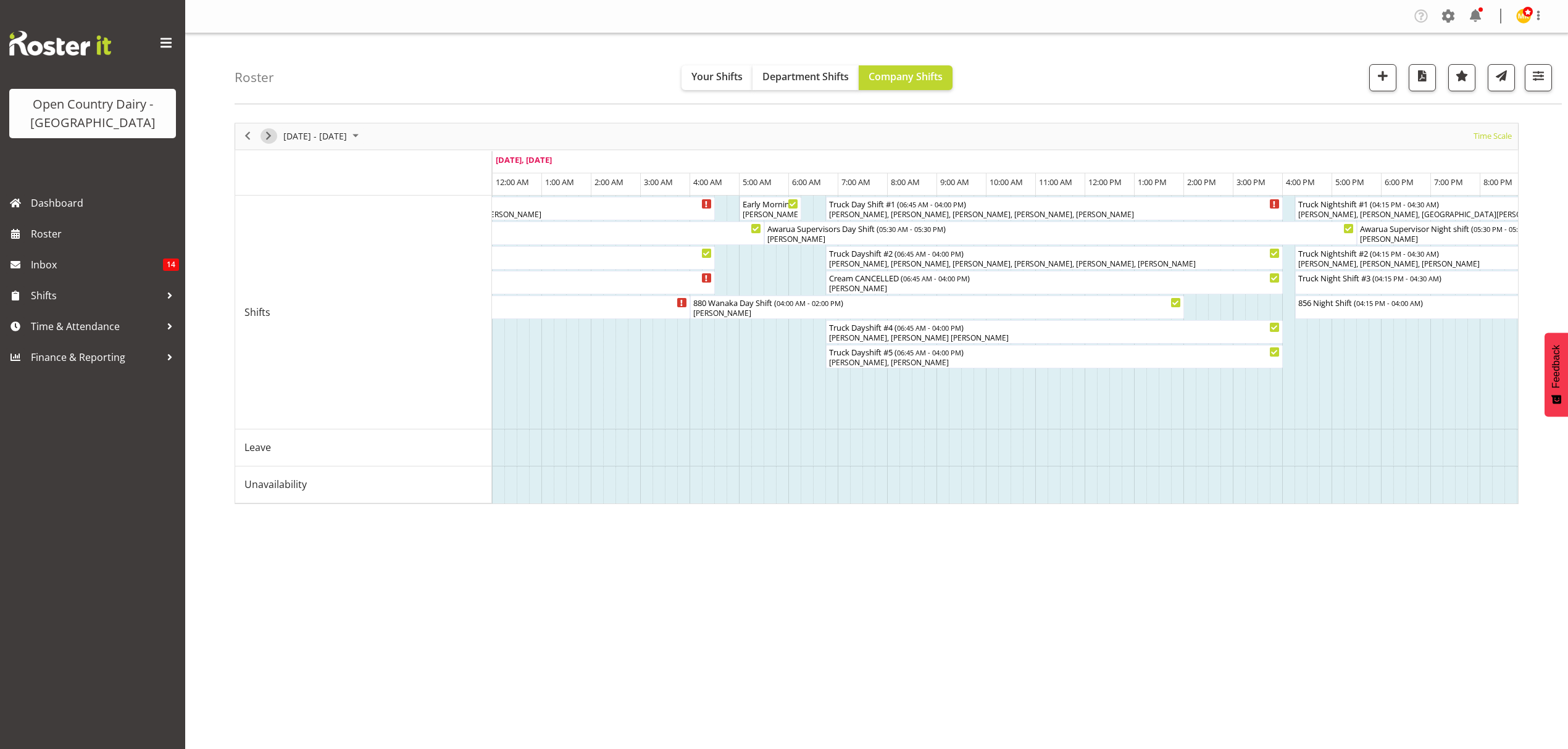
click at [272, 142] on span "Next" at bounding box center [269, 136] width 15 height 16
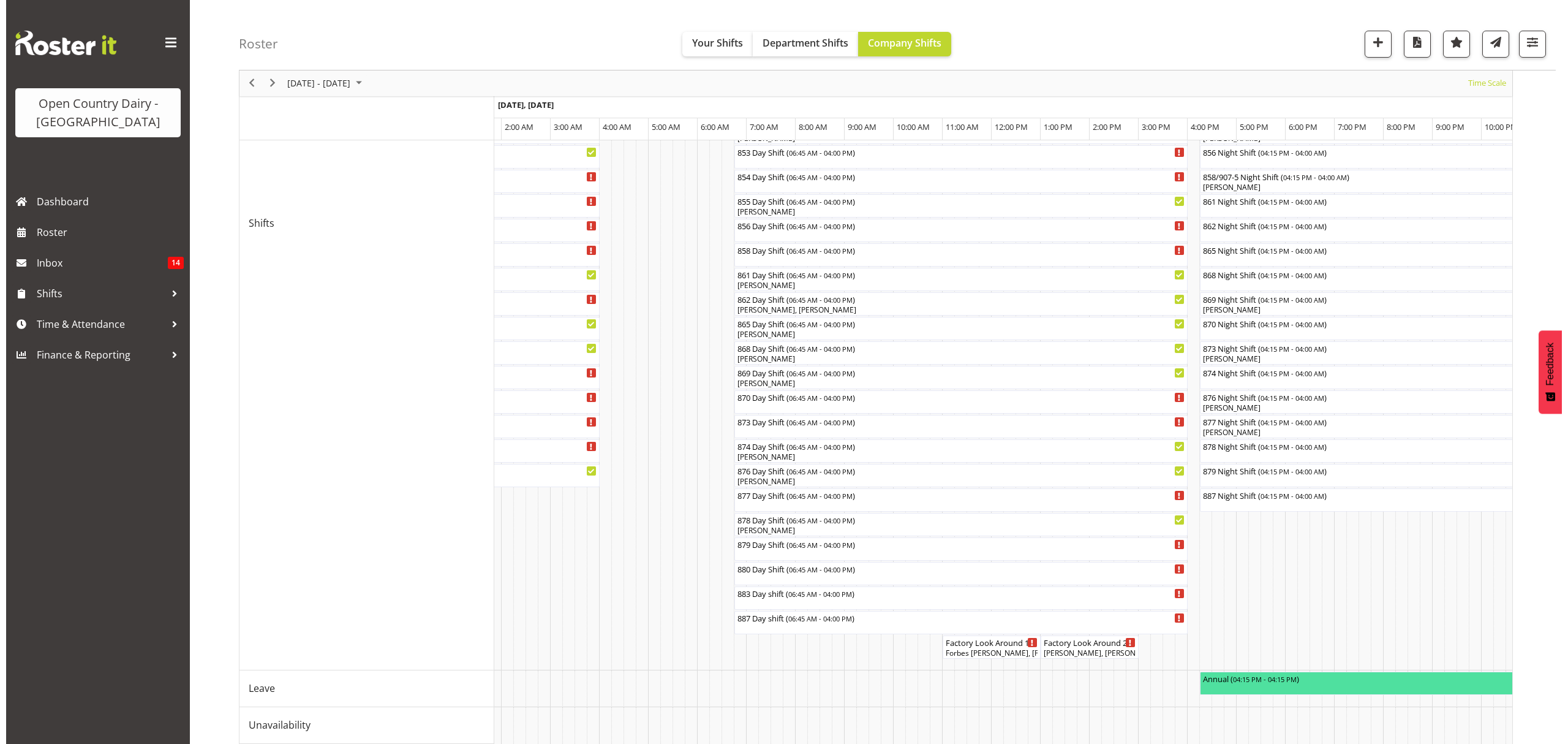
scroll to position [440, 0]
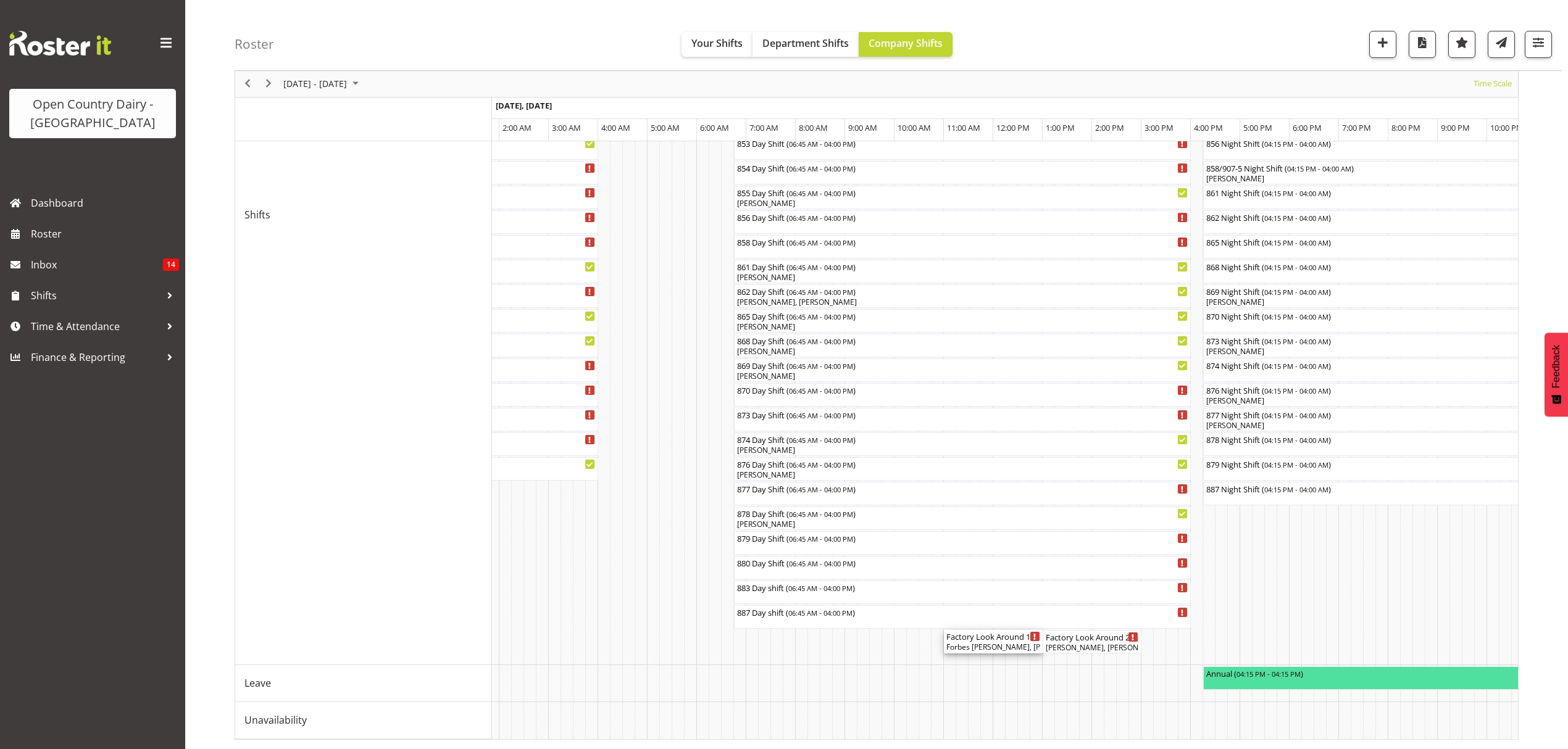
click at [1022, 630] on div "Factory Look Around 1 ( 11:00 AM - 01:00 PM )" at bounding box center [993, 636] width 94 height 13
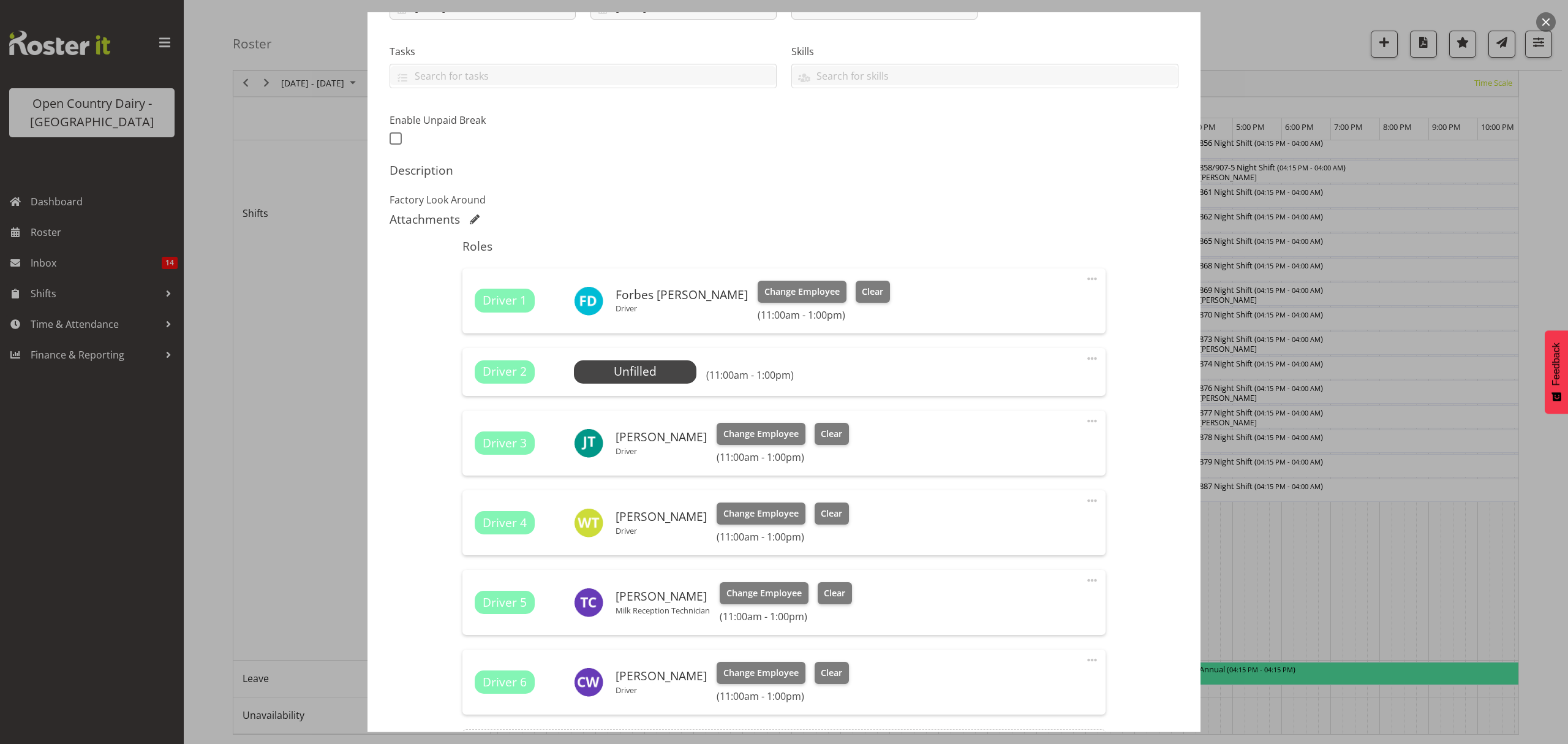
scroll to position [388, 0]
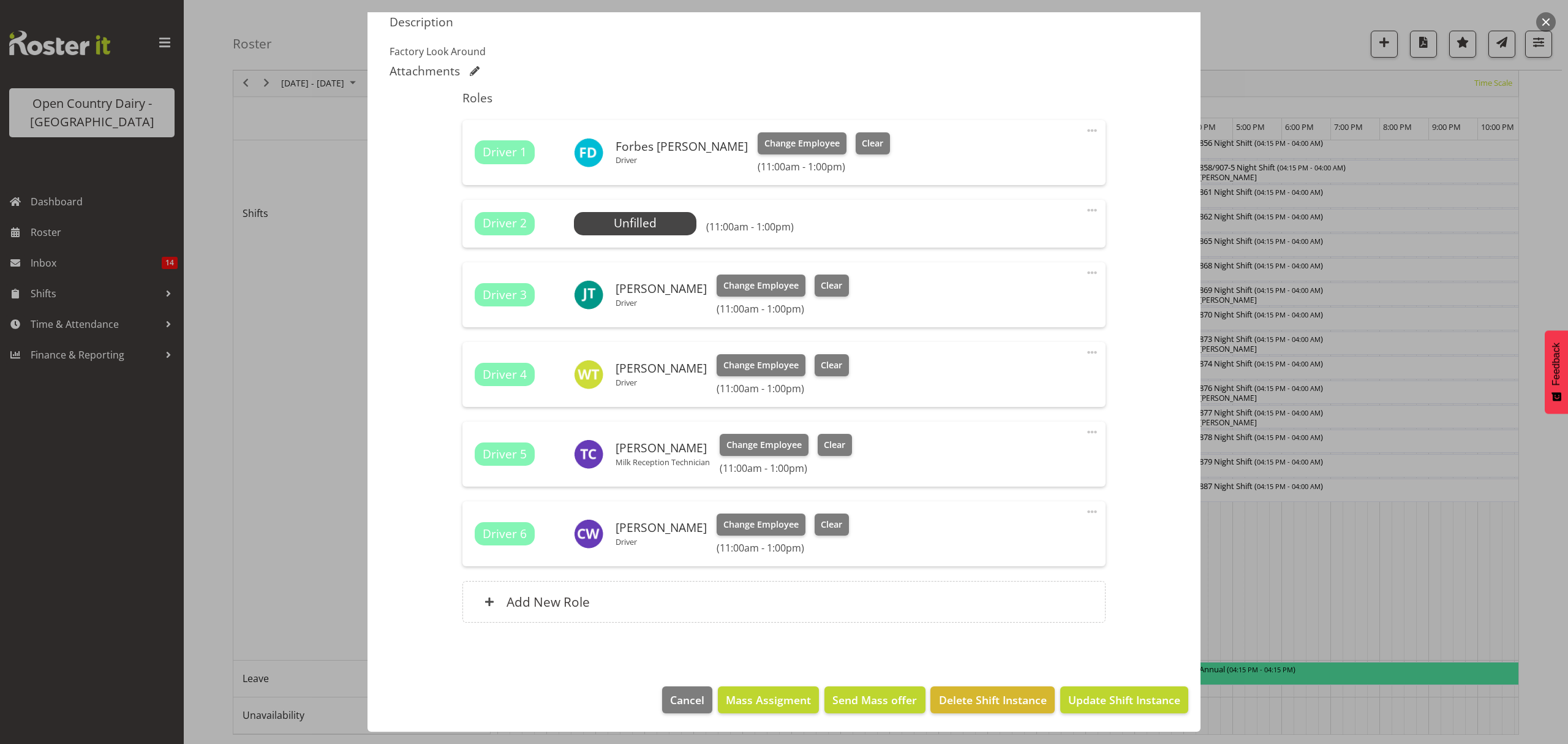
click at [645, 706] on footer "Cancel Mass Assigment Send Mass offer Delete Shift Instance Update Shift Instan…" at bounding box center [784, 703] width 833 height 57
click at [662, 704] on button "Cancel" at bounding box center [687, 700] width 51 height 27
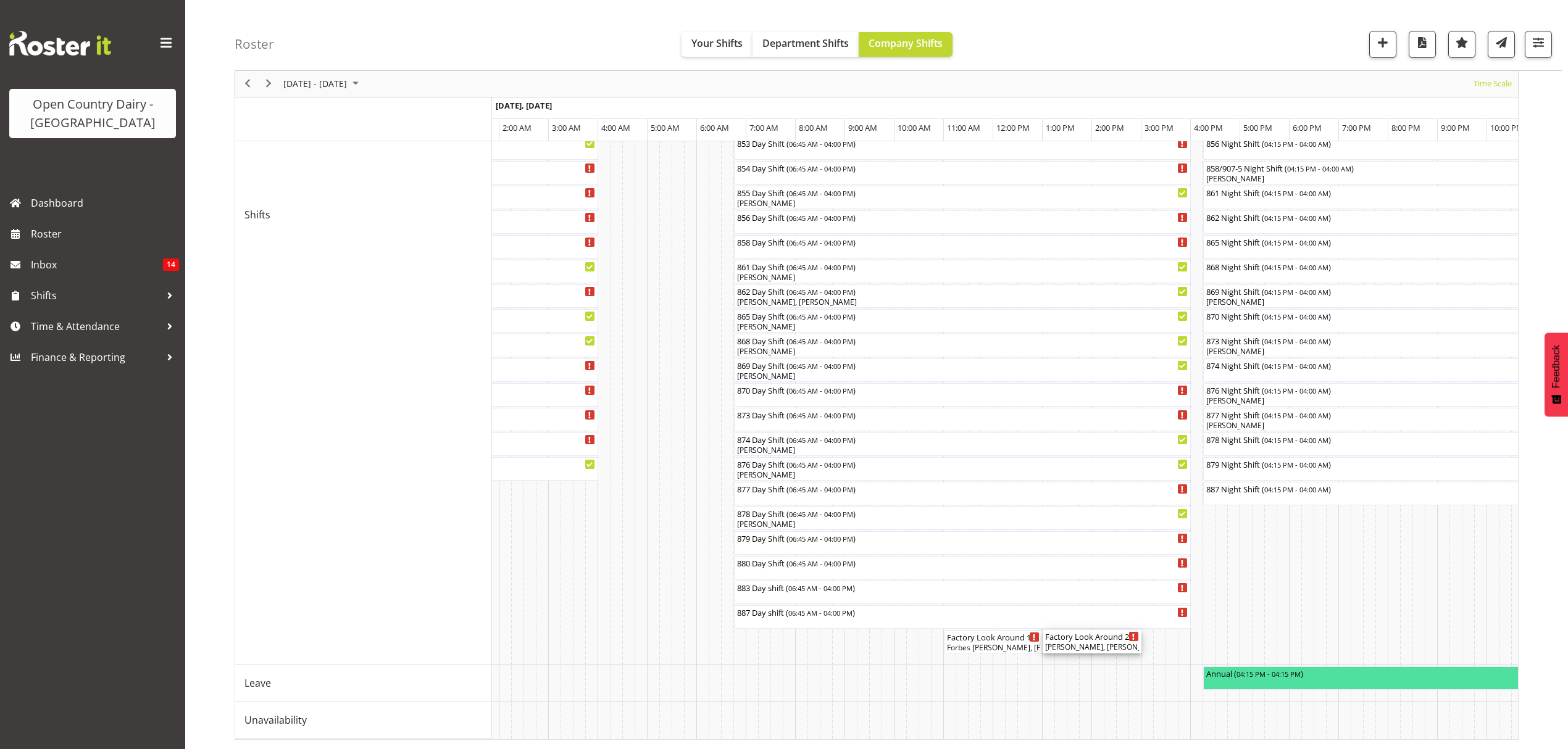
click at [1074, 642] on div "[PERSON_NAME], [PERSON_NAME], [PERSON_NAME], [PERSON_NAME]" at bounding box center [1092, 647] width 94 height 11
click at [0, 0] on div at bounding box center [0, 0] width 0 height 0
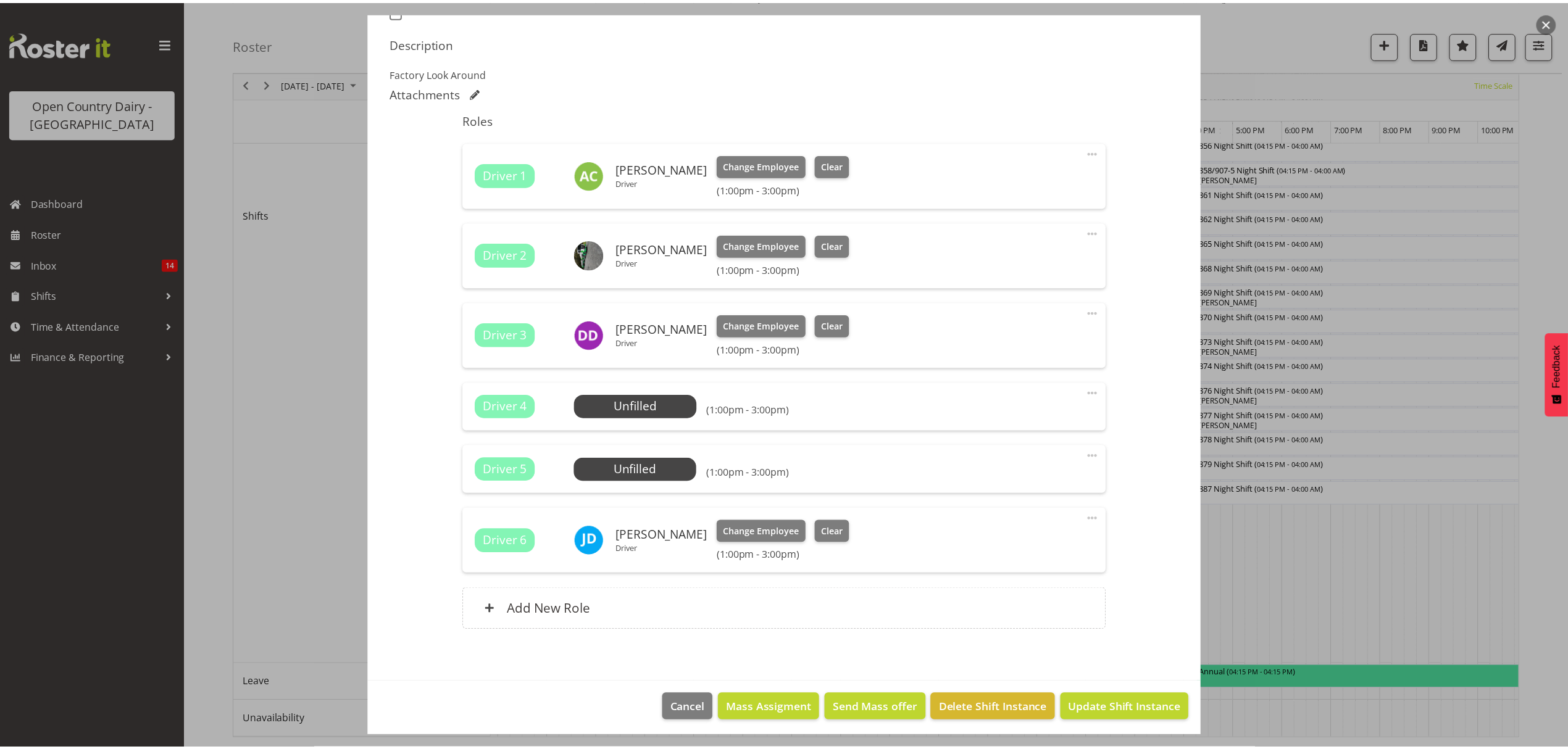
scroll to position [374, 0]
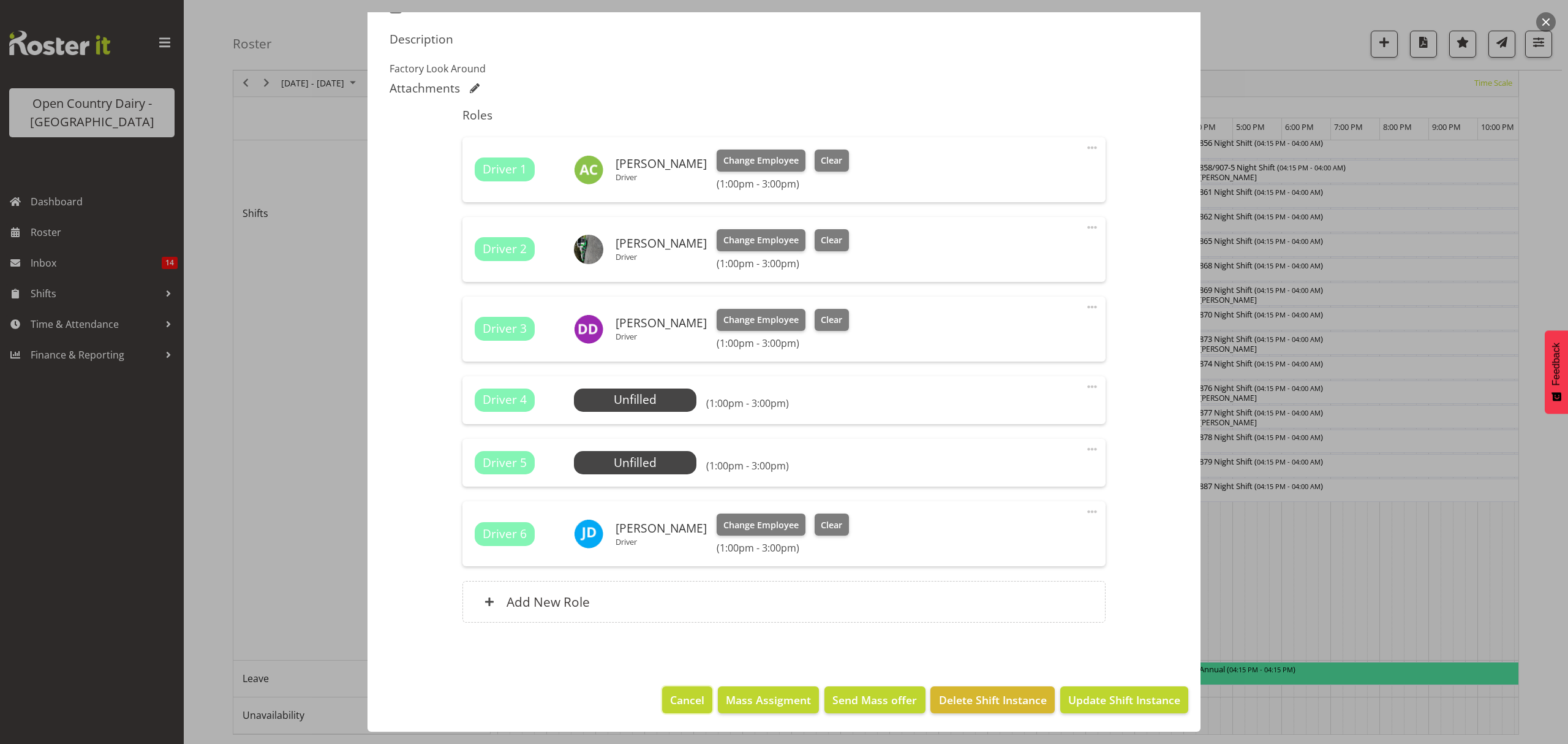
click at [664, 687] on button "Cancel" at bounding box center [687, 700] width 51 height 27
